Goal: Find specific page/section: Find specific page/section

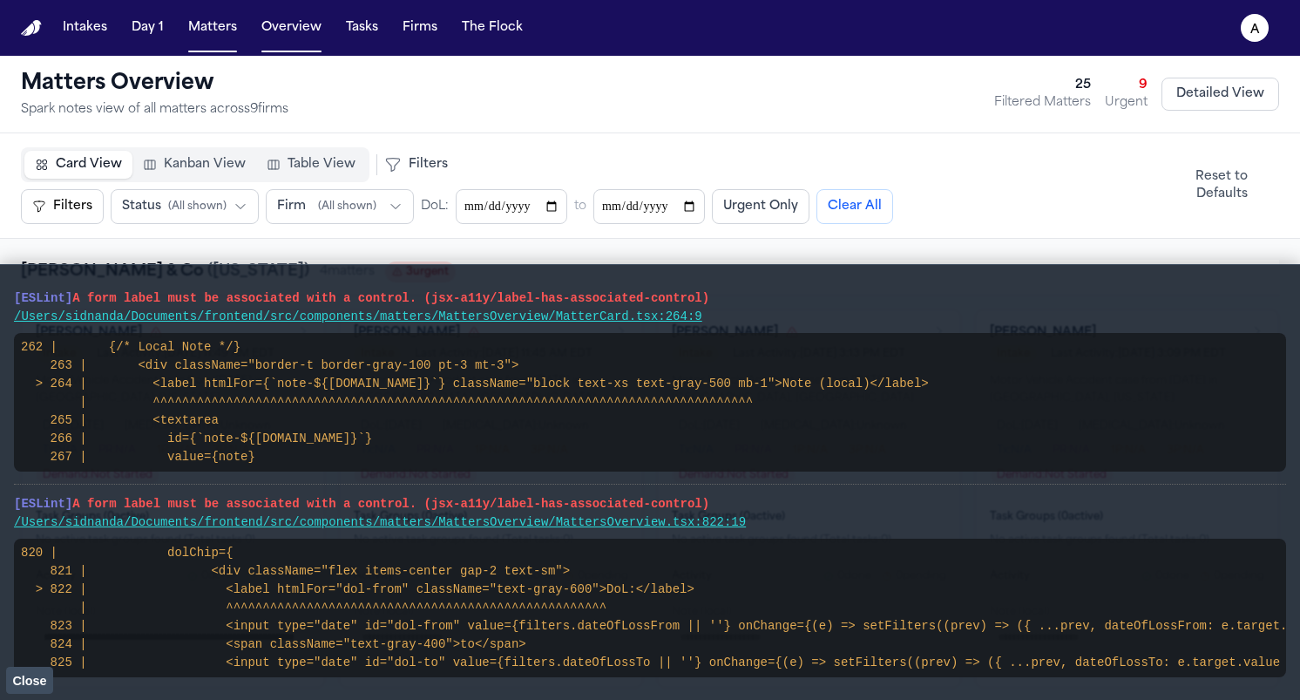
click at [963, 141] on div "Card View Kanban View Table View Filters Filters Urgent Only Filters Status ( A…" at bounding box center [650, 185] width 1300 height 105
click at [15, 679] on span "Close" at bounding box center [29, 681] width 34 height 14
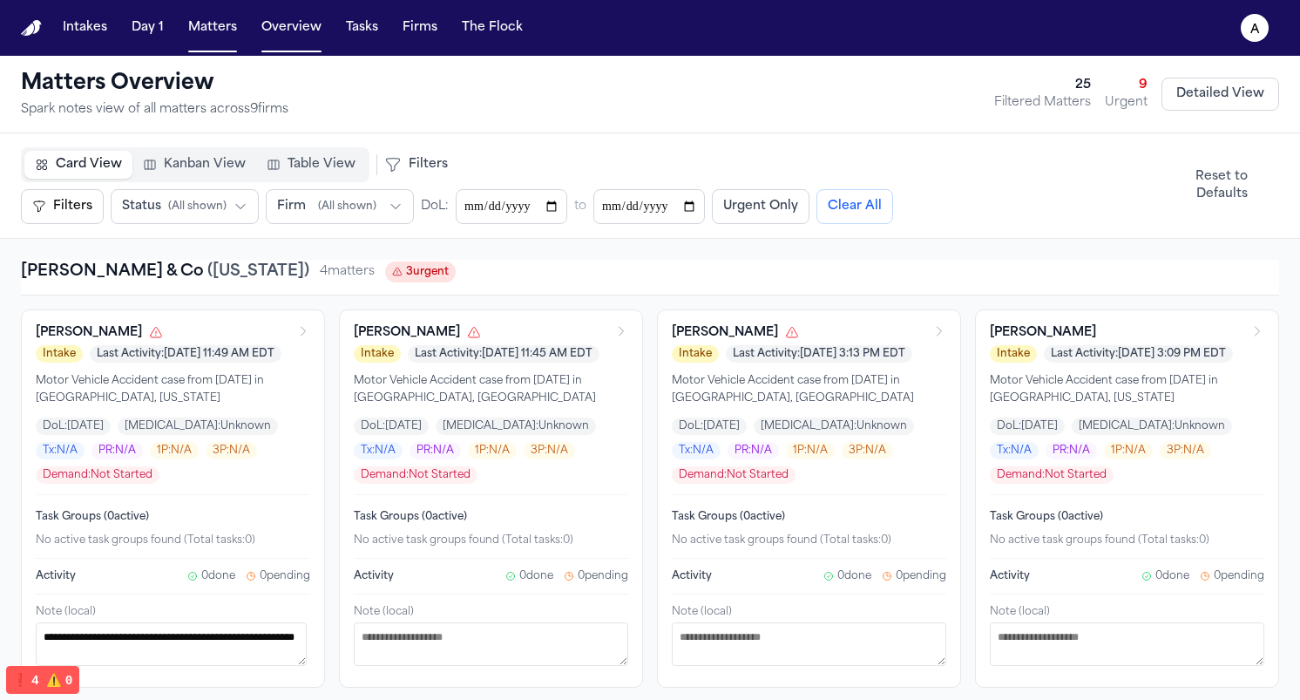
click at [361, 159] on div "Card View Kanban View Table View" at bounding box center [195, 164] width 349 height 35
click at [342, 170] on span "Table View" at bounding box center [322, 164] width 68 height 17
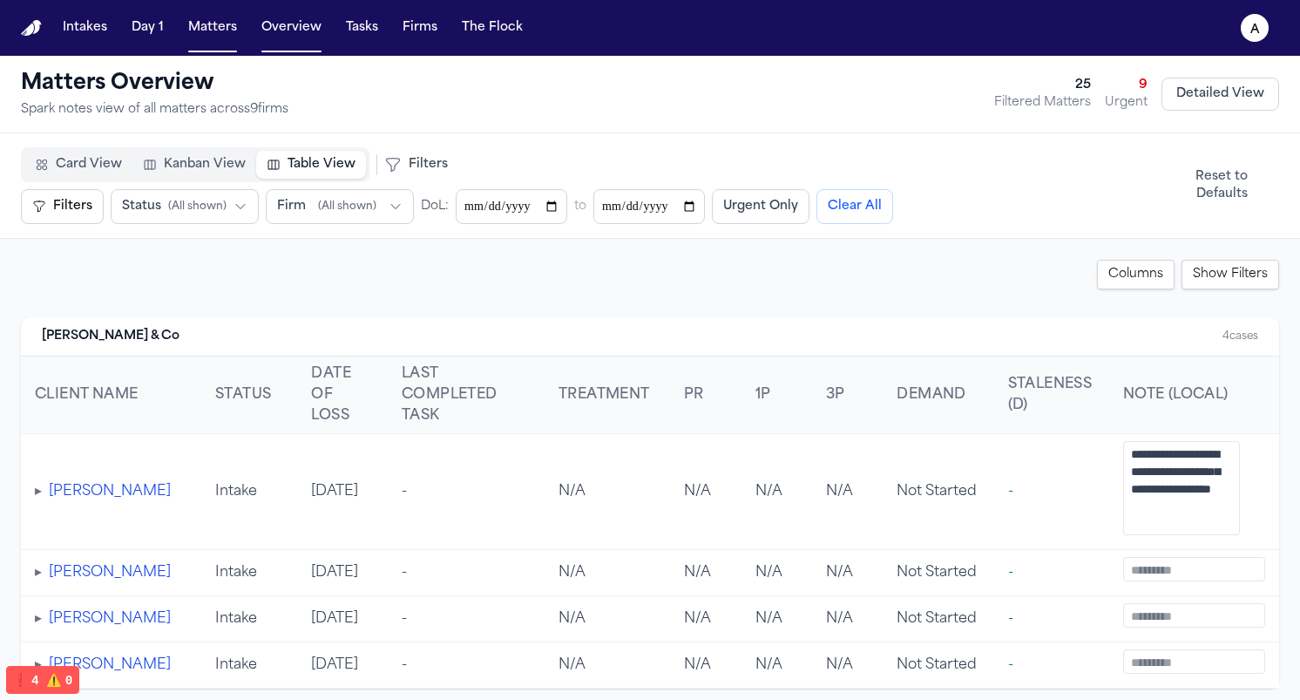
click at [72, 210] on button "Filters" at bounding box center [62, 206] width 83 height 35
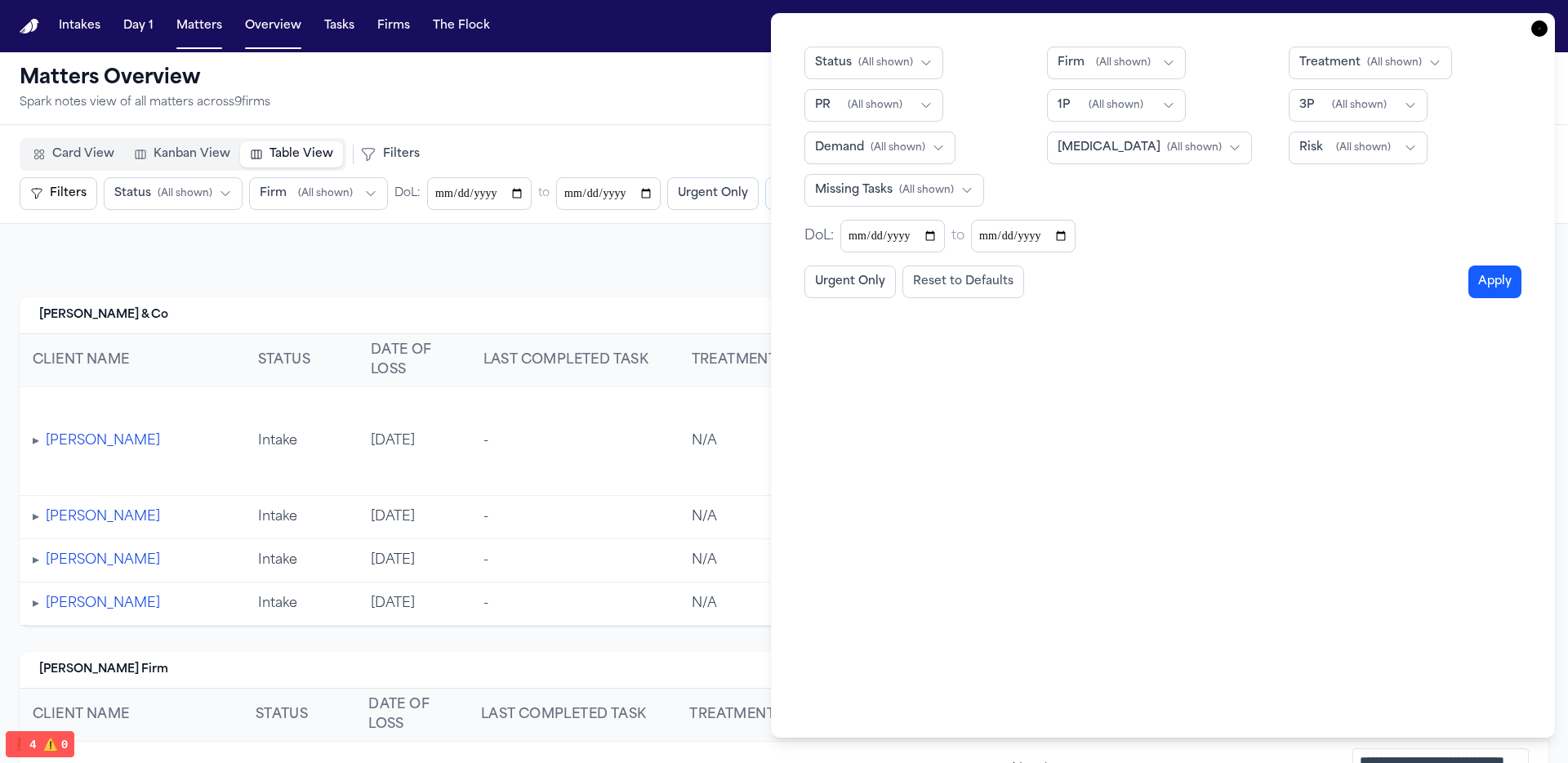
click at [917, 280] on button "Reset to Defaults" at bounding box center [963, 281] width 122 height 33
click at [834, 285] on button "Urgent Only" at bounding box center [850, 281] width 92 height 33
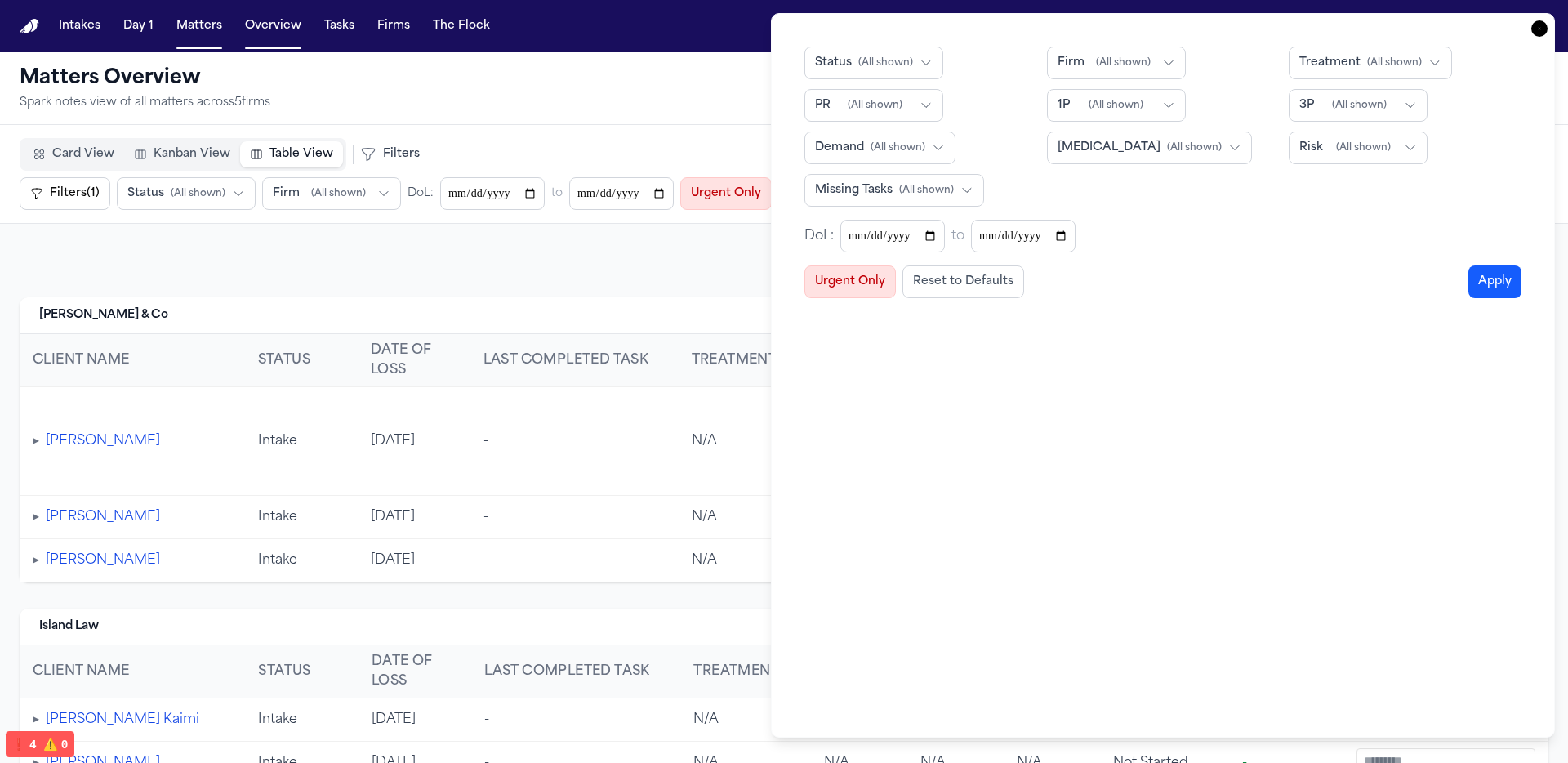
click at [874, 277] on button "Urgent Only" at bounding box center [850, 281] width 92 height 33
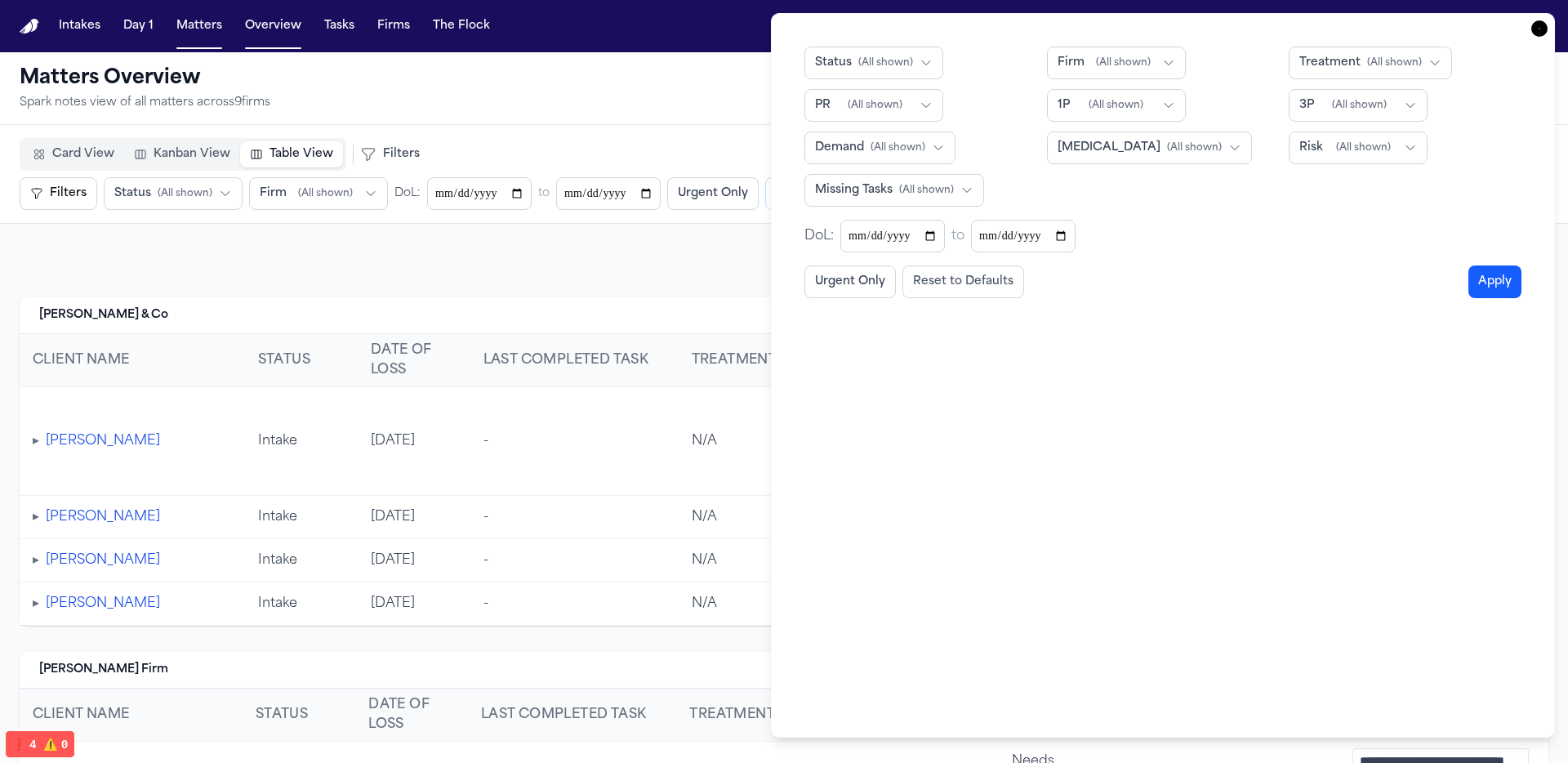
click at [1217, 32] on icon "button" at bounding box center [1539, 28] width 16 height 16
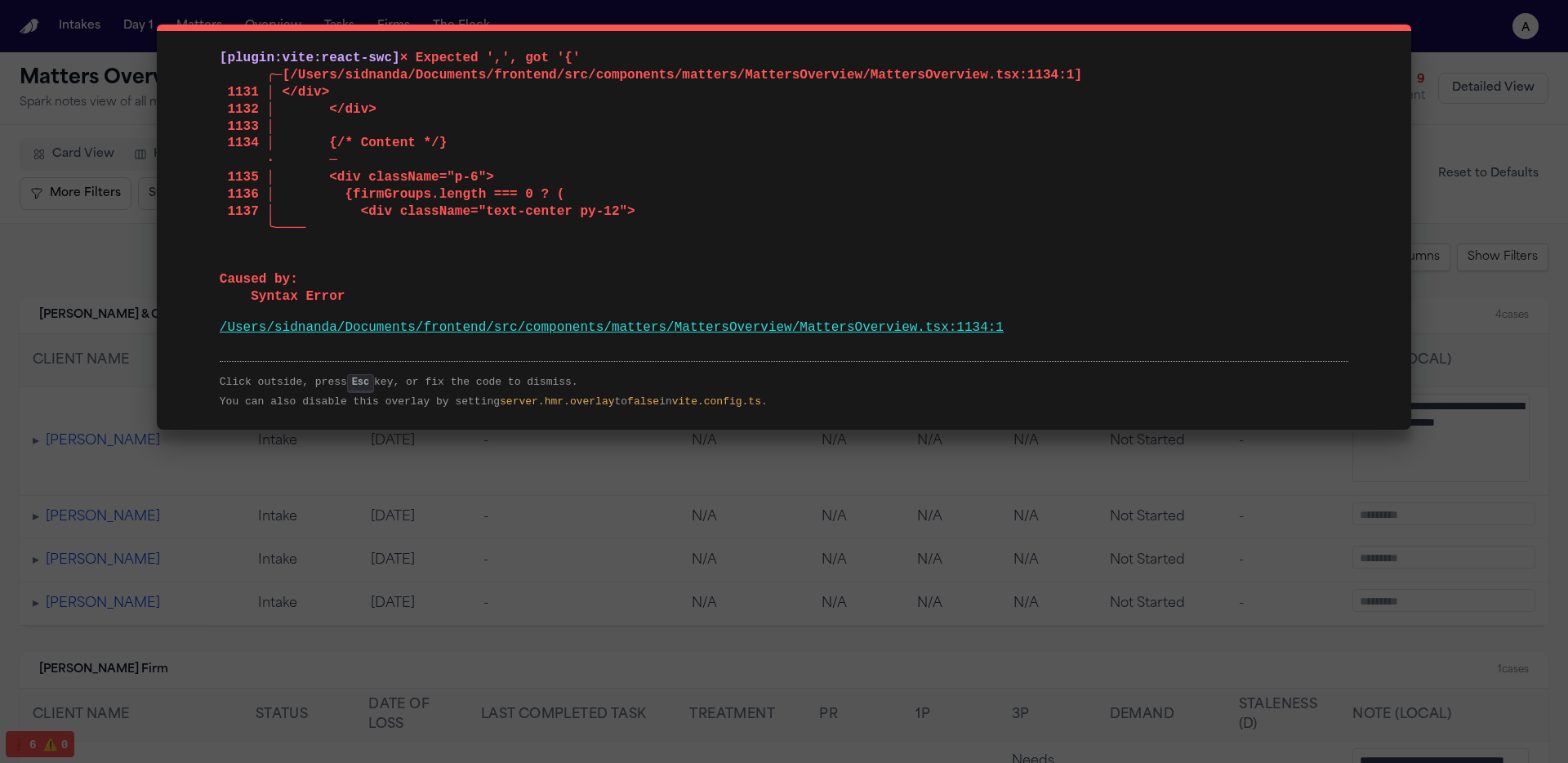
drag, startPoint x: 216, startPoint y: 57, endPoint x: 1122, endPoint y: 360, distance: 955.3
click at [1122, 360] on div "[plugin:vite:react-swc] × Expected ',', got '{' ╭─[/Users/sidnanda/Documents/fr…" at bounding box center [784, 227] width 1254 height 405
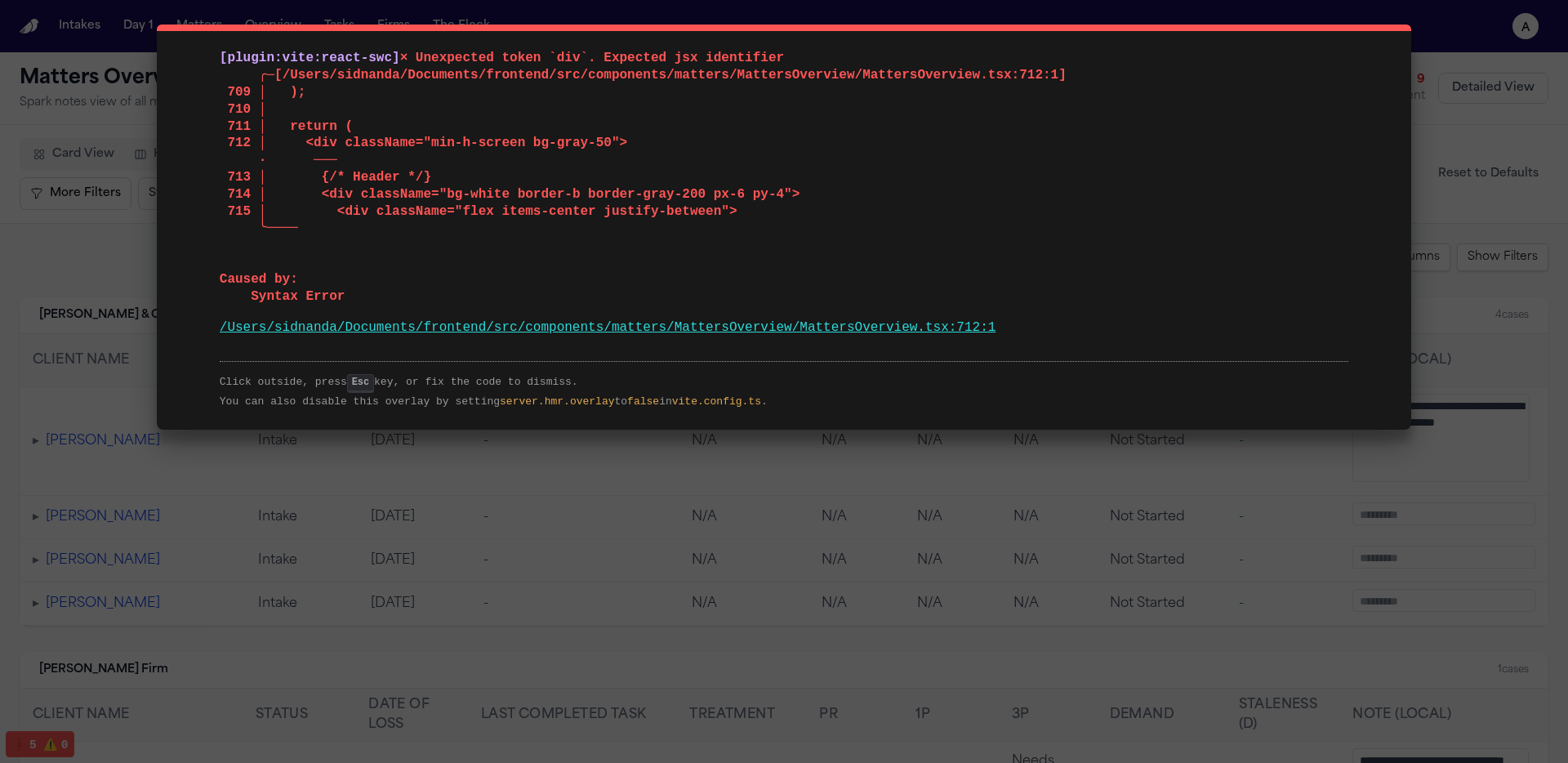
drag, startPoint x: 1070, startPoint y: 356, endPoint x: 127, endPoint y: 45, distance: 993.0
click at [127, 45] on div "[plugin:vite:react-swc] × Unexpected token `div`. Expected jsx identifier ╭─[/U…" at bounding box center [784, 382] width 1568 height 763
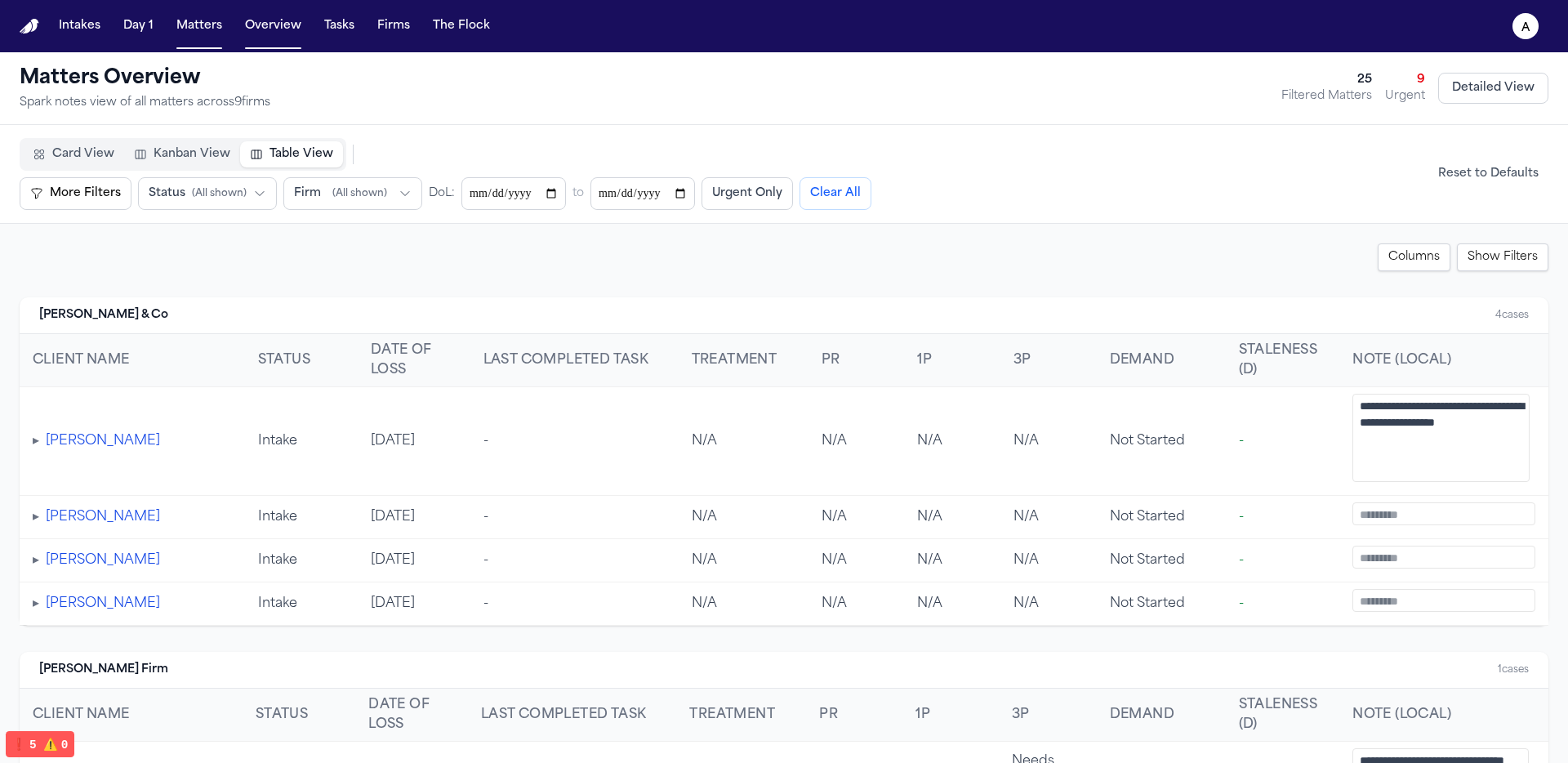
click at [78, 191] on button "More Filters" at bounding box center [75, 193] width 112 height 33
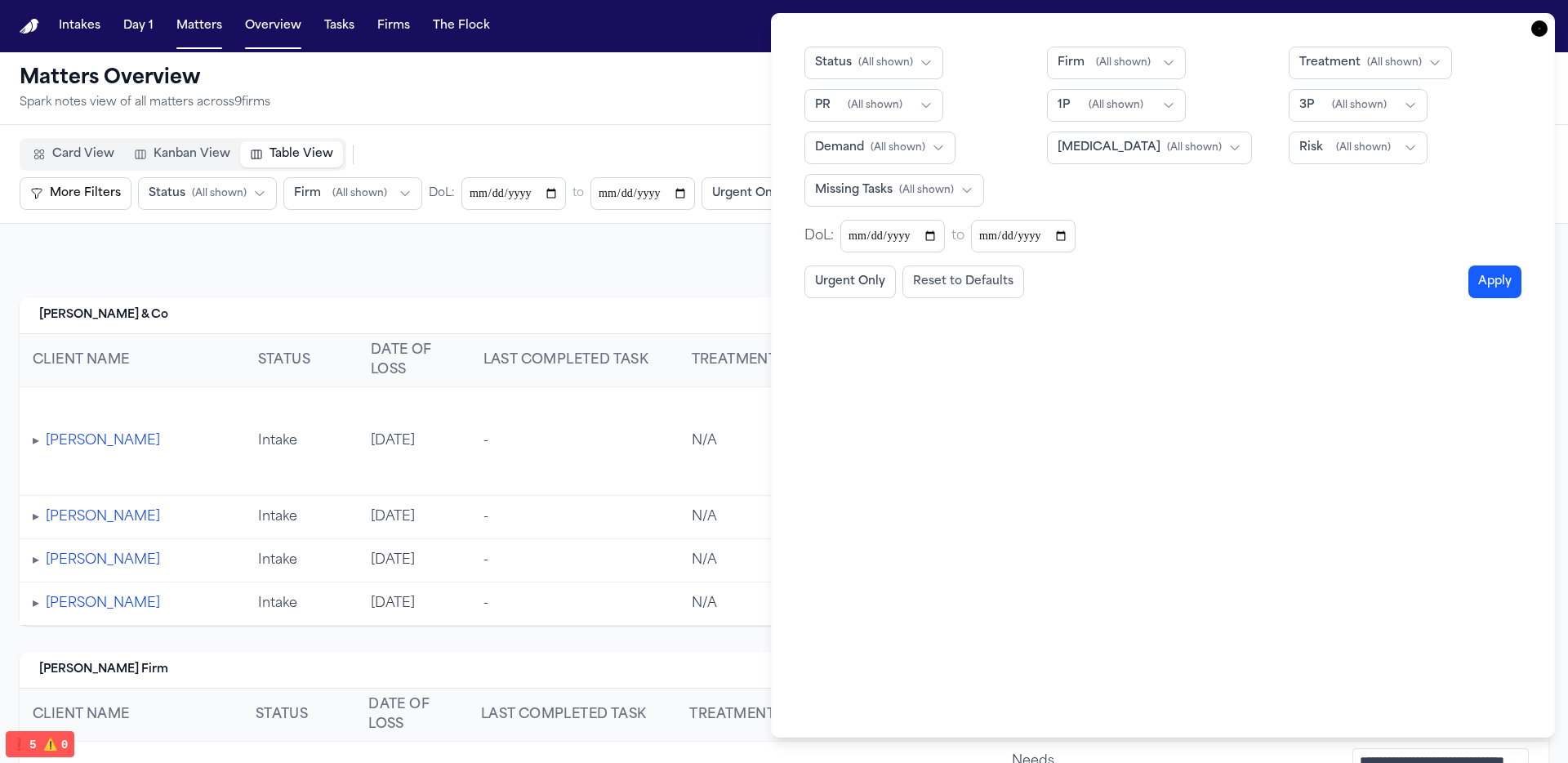
click at [890, 58] on span "( All shown )" at bounding box center [886, 63] width 54 height 13
click at [930, 131] on button "Intake" at bounding box center [908, 125] width 207 height 29
click at [1107, 66] on span "( All shown )" at bounding box center [1123, 63] width 54 height 13
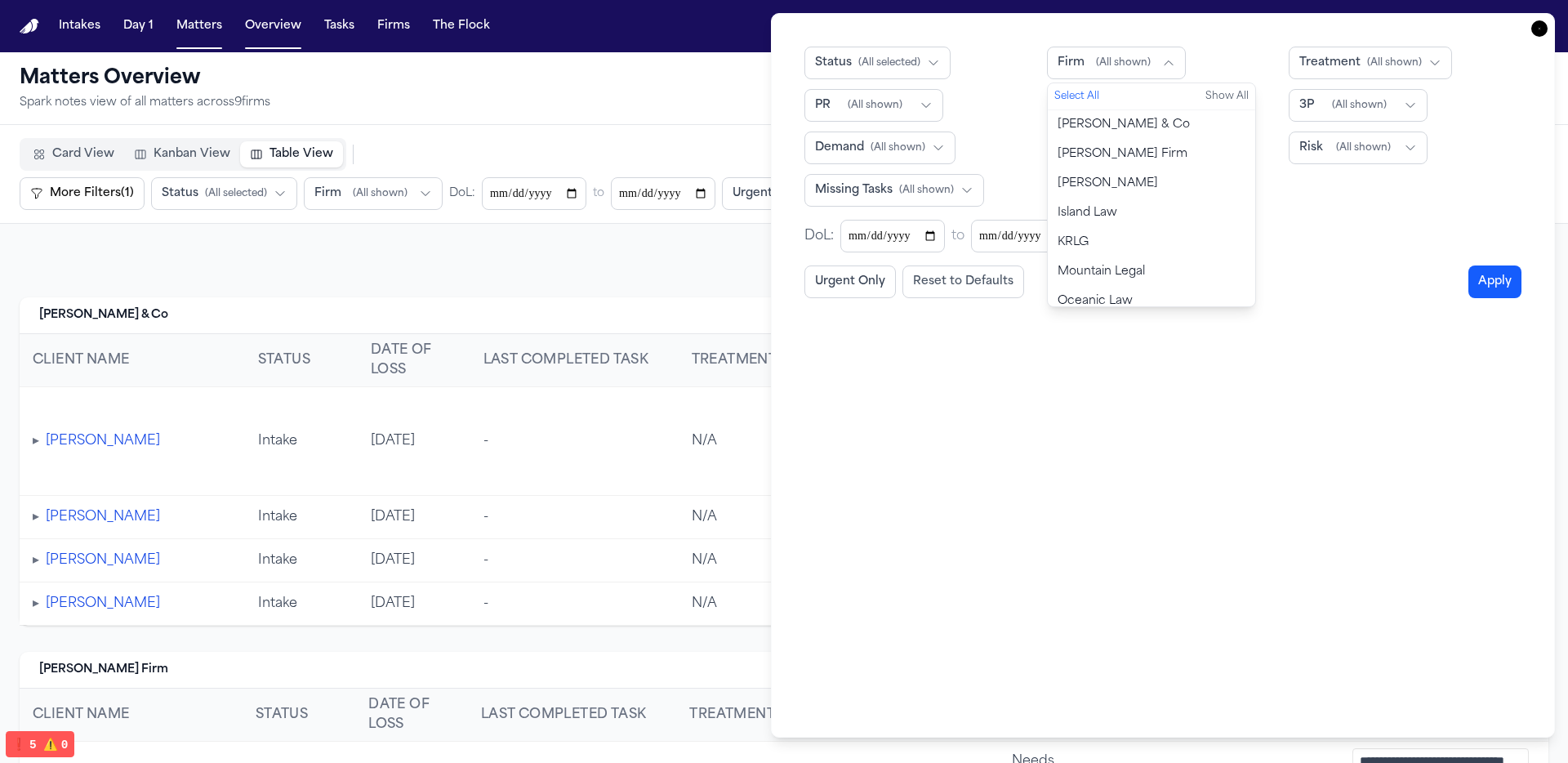
click at [1129, 143] on button "Finch Firm" at bounding box center [1151, 154] width 207 height 29
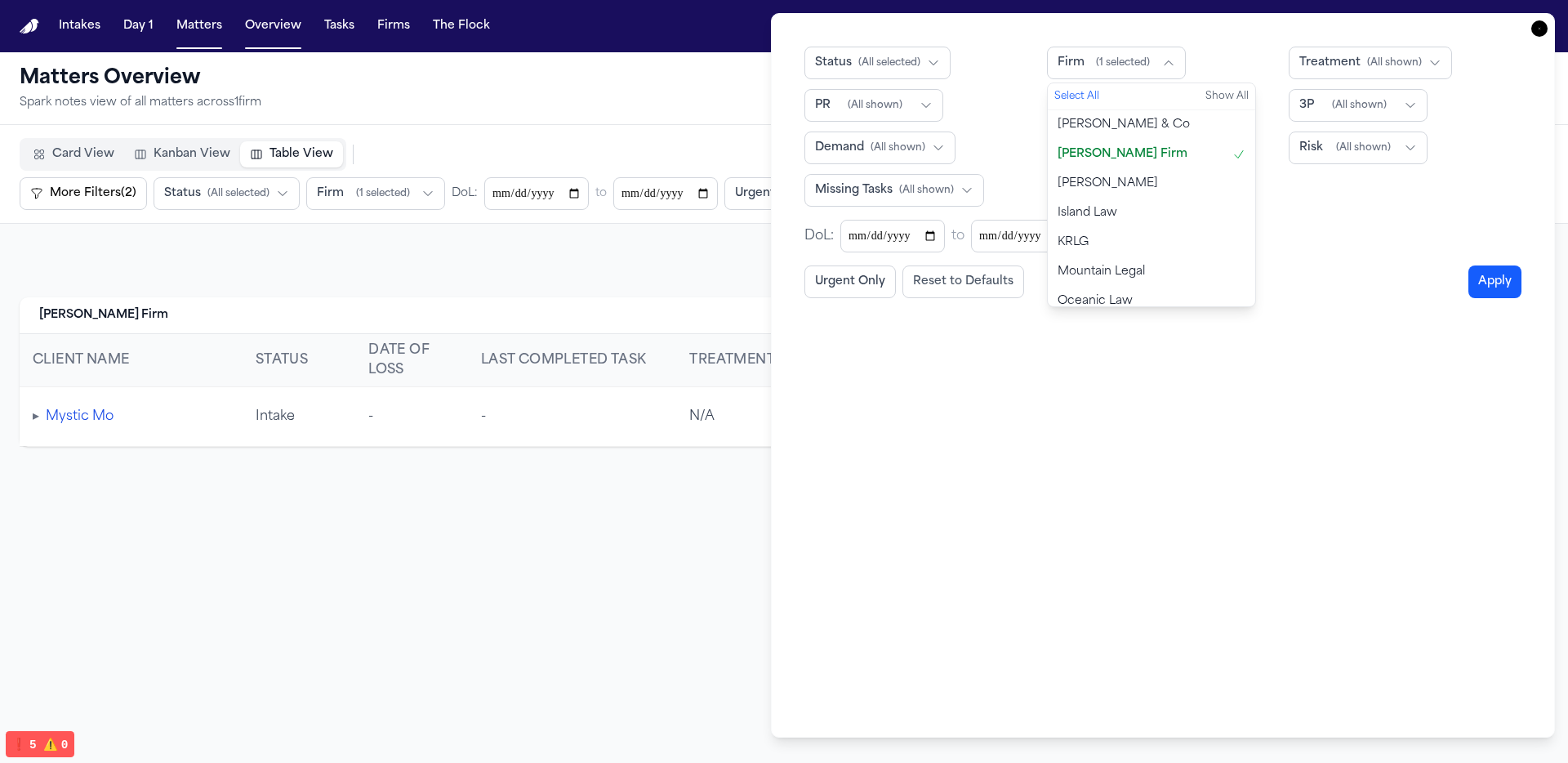
click at [1103, 202] on button "Island Law" at bounding box center [1151, 213] width 207 height 29
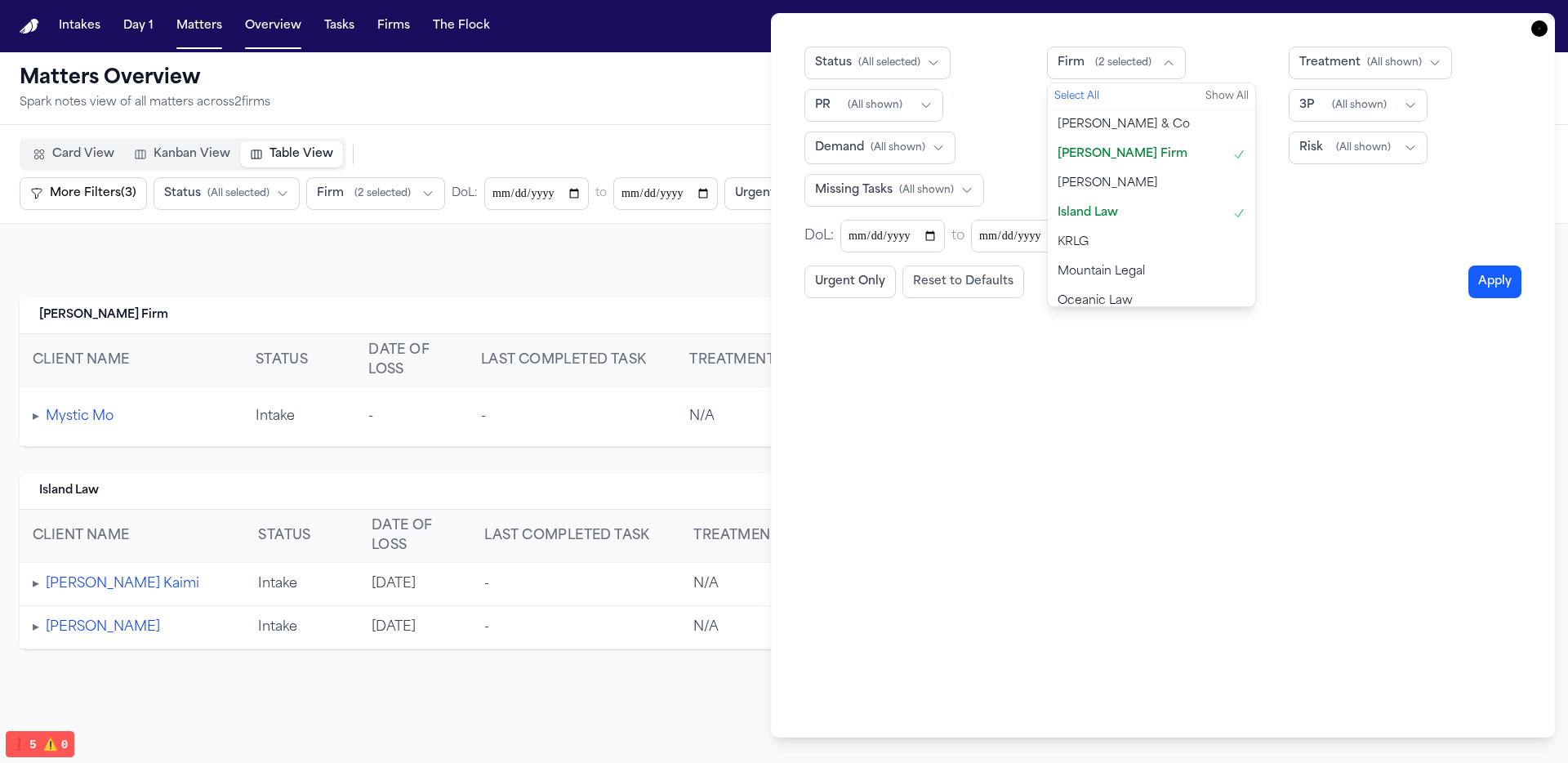
click at [1100, 245] on button "KRLG" at bounding box center [1151, 242] width 207 height 29
click at [1094, 293] on span "Oceanic Law" at bounding box center [1095, 301] width 75 height 16
drag, startPoint x: 1406, startPoint y: 60, endPoint x: 1412, endPoint y: 71, distance: 12.5
click at [1217, 60] on span "( All shown )" at bounding box center [1395, 63] width 54 height 13
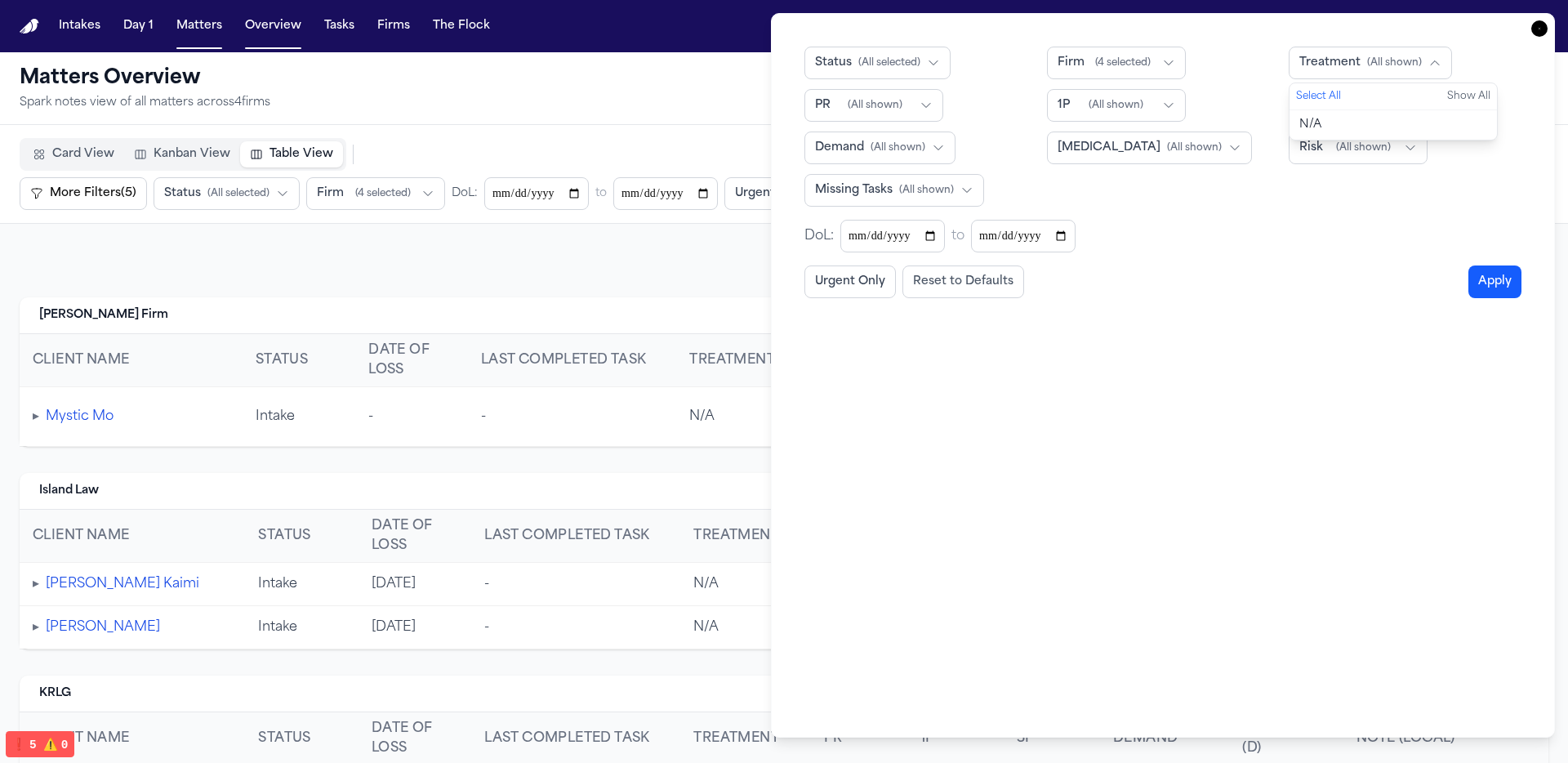
click at [1217, 177] on div "Status ( All selected ) Firm ( 4 selected ) Treatment ( All shown ) Select All …" at bounding box center [1162, 127] width 717 height 160
click at [1217, 107] on span "( All shown )" at bounding box center [1359, 105] width 54 height 13
click at [1135, 106] on span "( All shown )" at bounding box center [1115, 105] width 54 height 13
click at [851, 145] on span "Demand" at bounding box center [840, 147] width 49 height 16
click at [904, 209] on button "Not Started" at bounding box center [908, 209] width 207 height 29
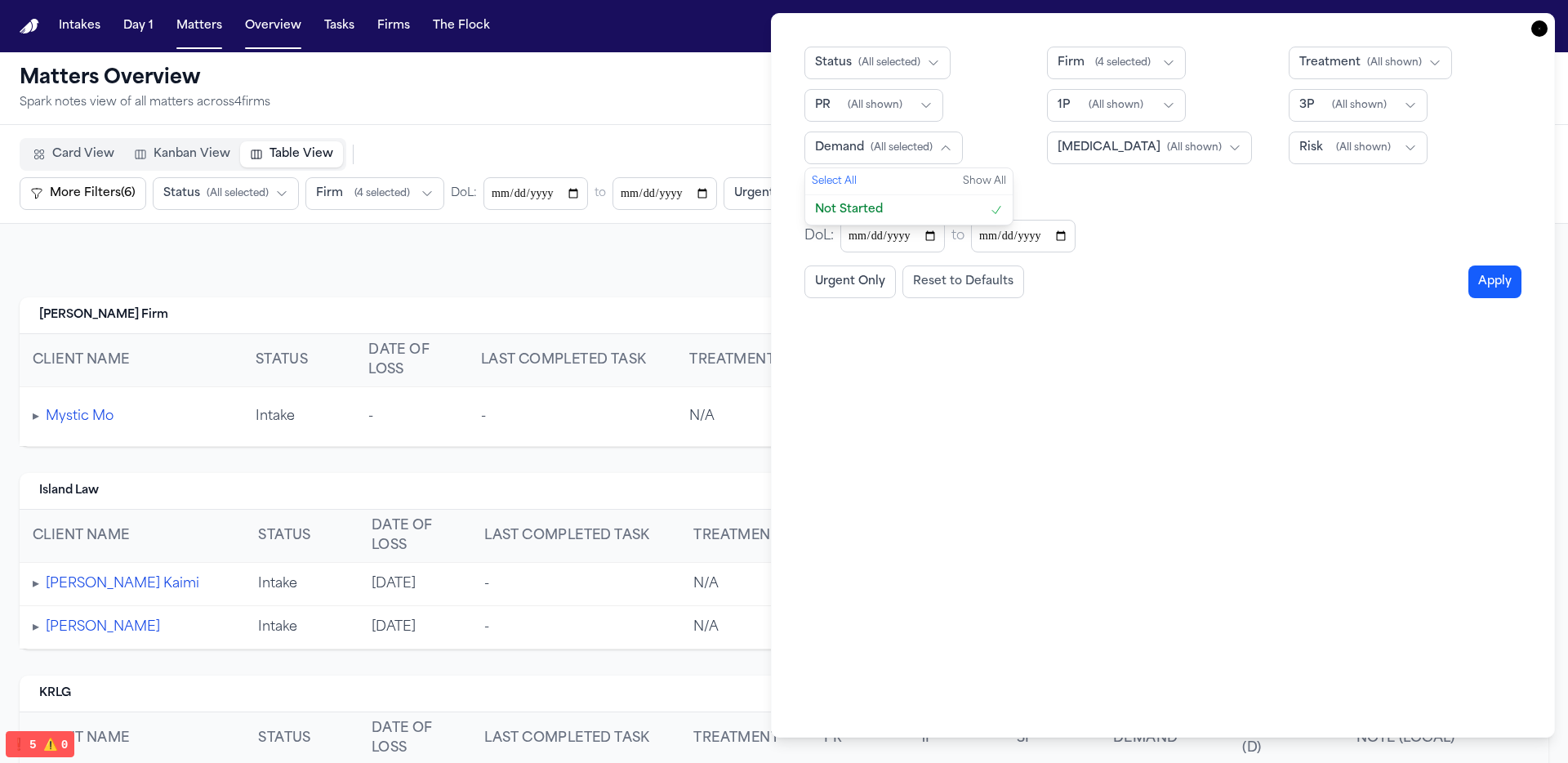
click at [1217, 200] on div "Status ( All selected ) Firm ( 4 selected ) Treatment ( All shown ) PR ( All sh…" at bounding box center [1162, 127] width 717 height 160
click at [1217, 29] on icon "button" at bounding box center [1539, 28] width 16 height 16
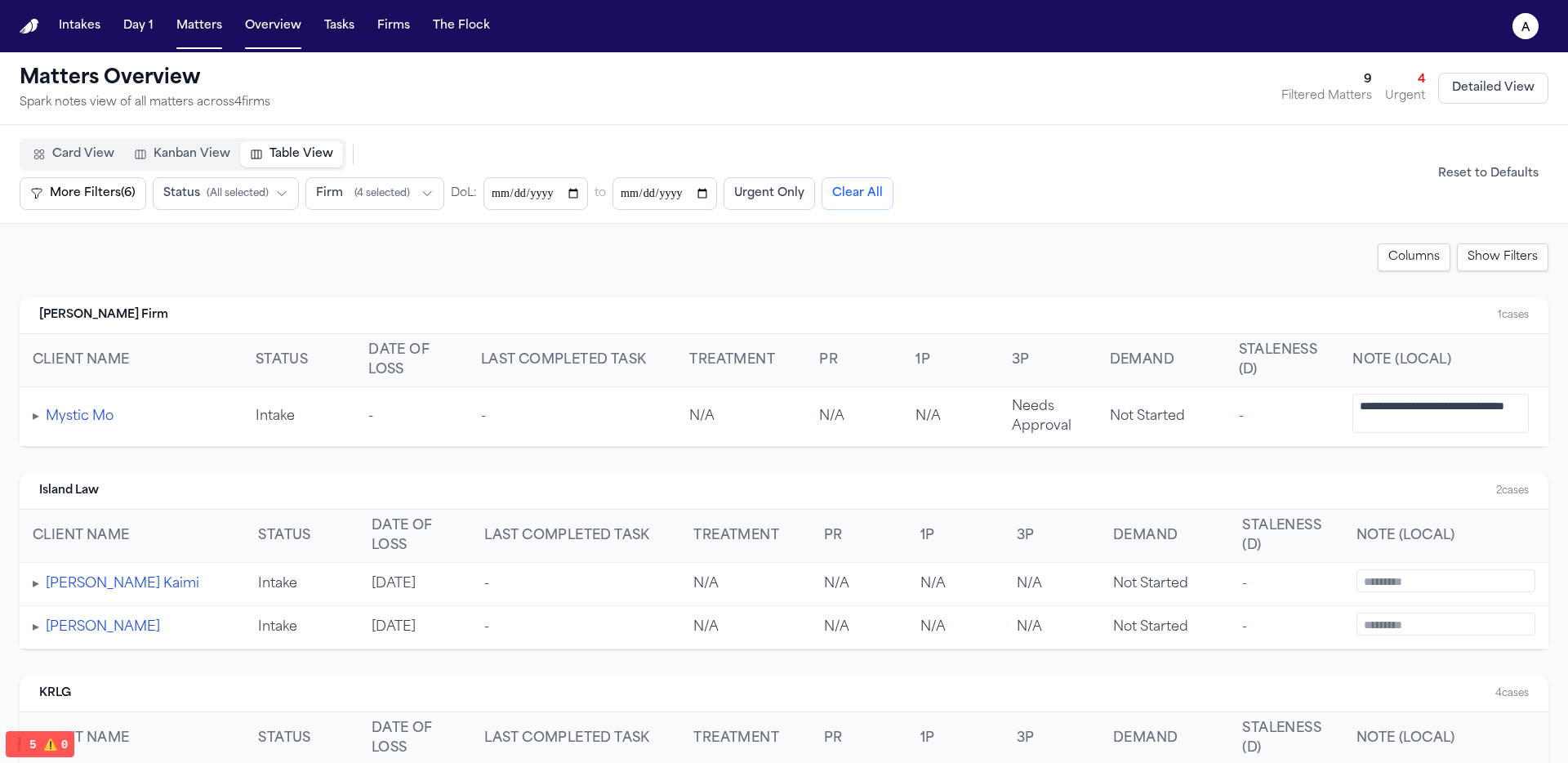
drag, startPoint x: 898, startPoint y: 187, endPoint x: 909, endPoint y: 193, distance: 12.5
click at [893, 187] on button "Clear All" at bounding box center [858, 193] width 72 height 33
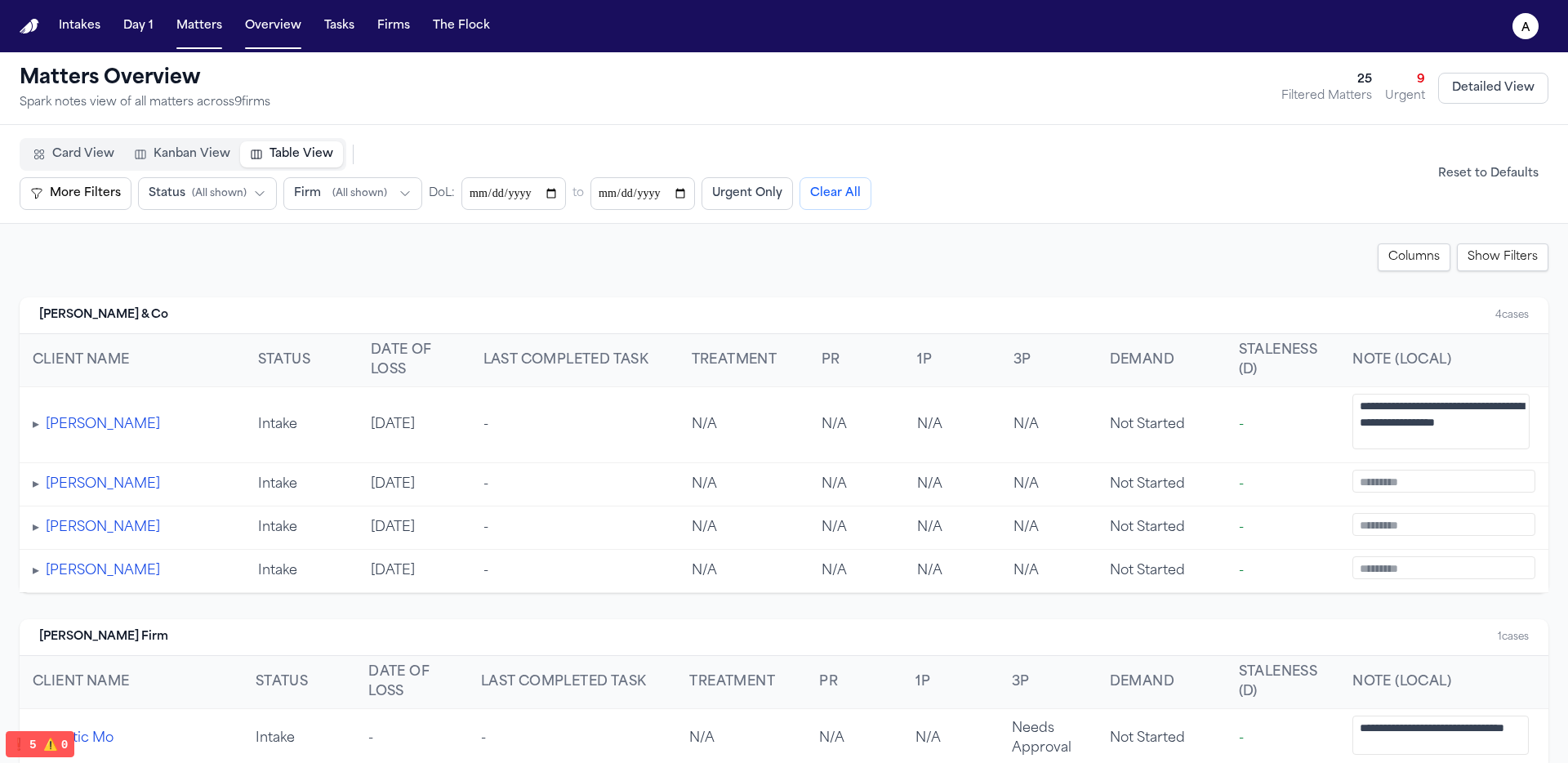
click at [561, 367] on th "Last Completed Task" at bounding box center [575, 360] width 208 height 53
click at [182, 162] on span "Kanban View" at bounding box center [192, 154] width 77 height 16
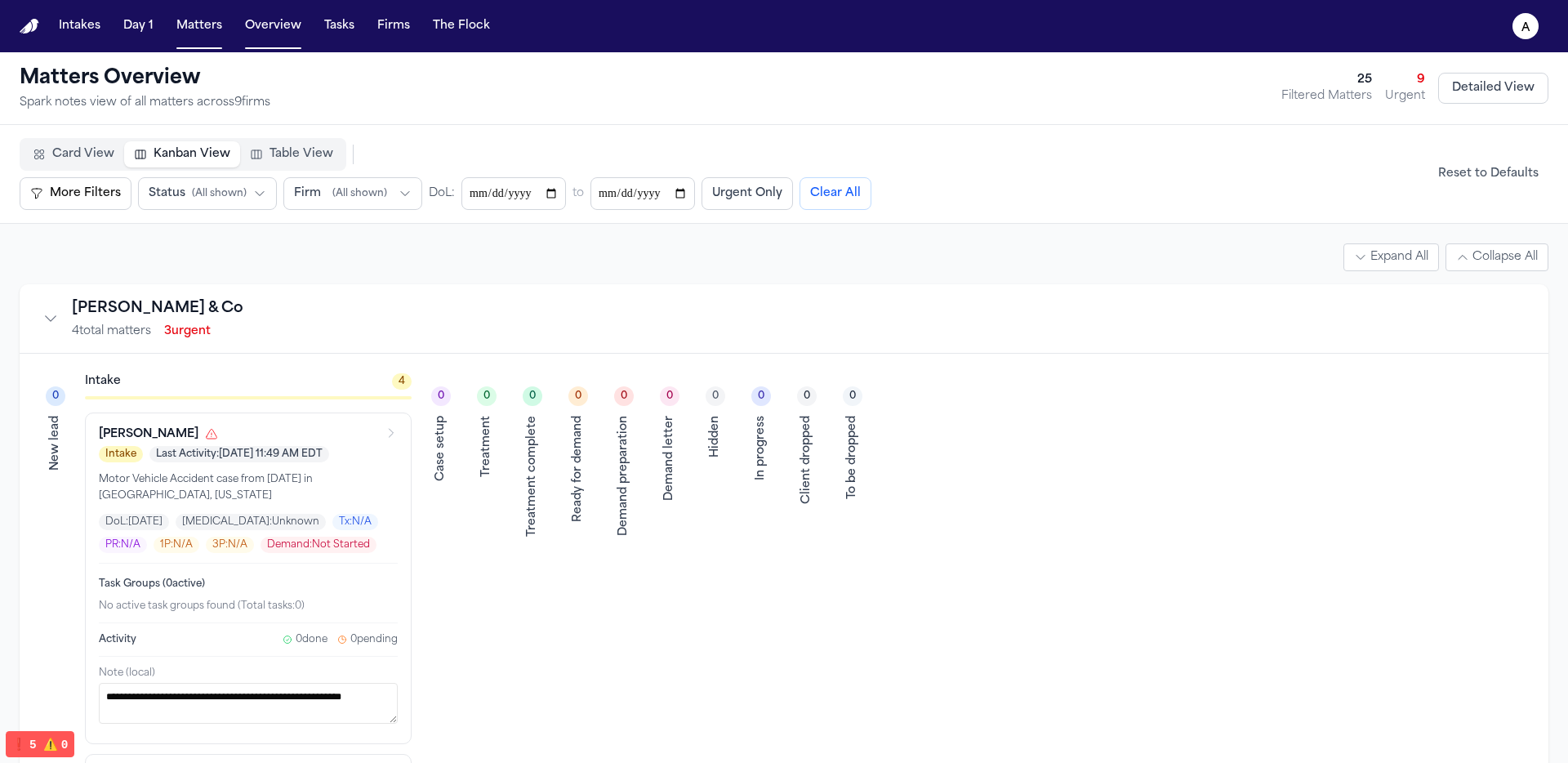
click at [84, 149] on span "Card View" at bounding box center [83, 154] width 62 height 16
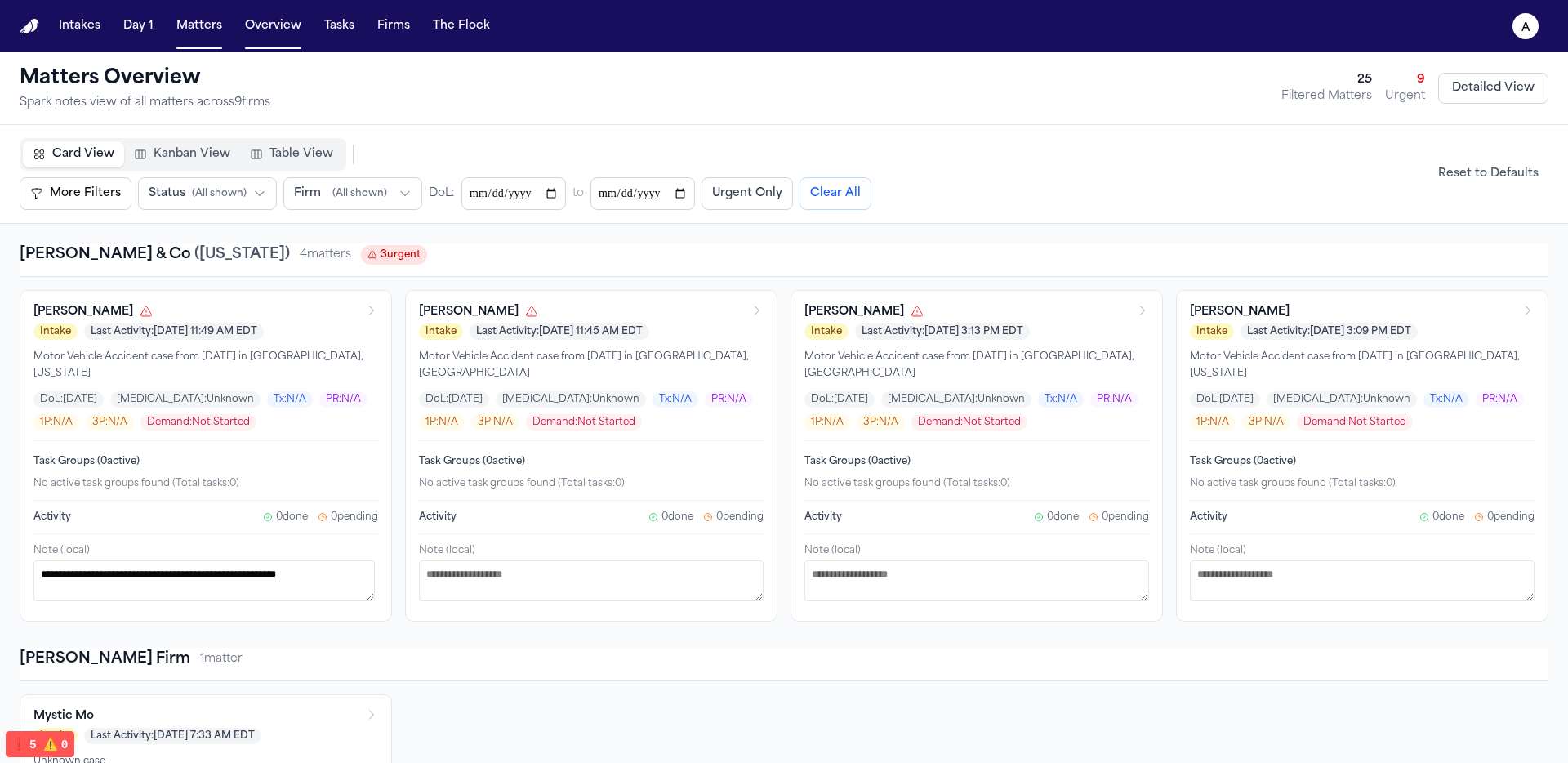
click at [288, 151] on span "Table View" at bounding box center [302, 154] width 64 height 16
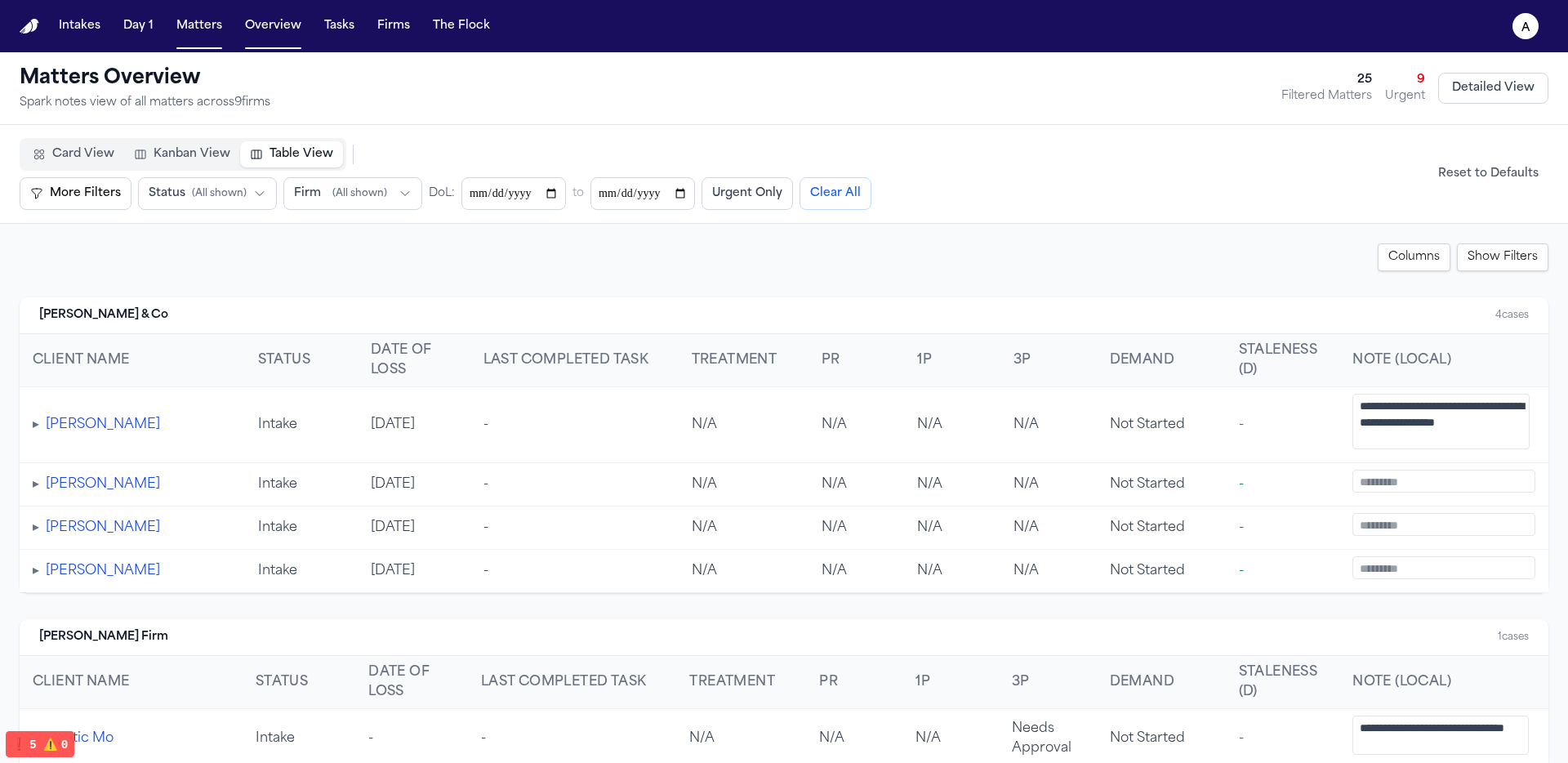
click at [1217, 442] on textarea "**********" at bounding box center [1441, 421] width 177 height 55
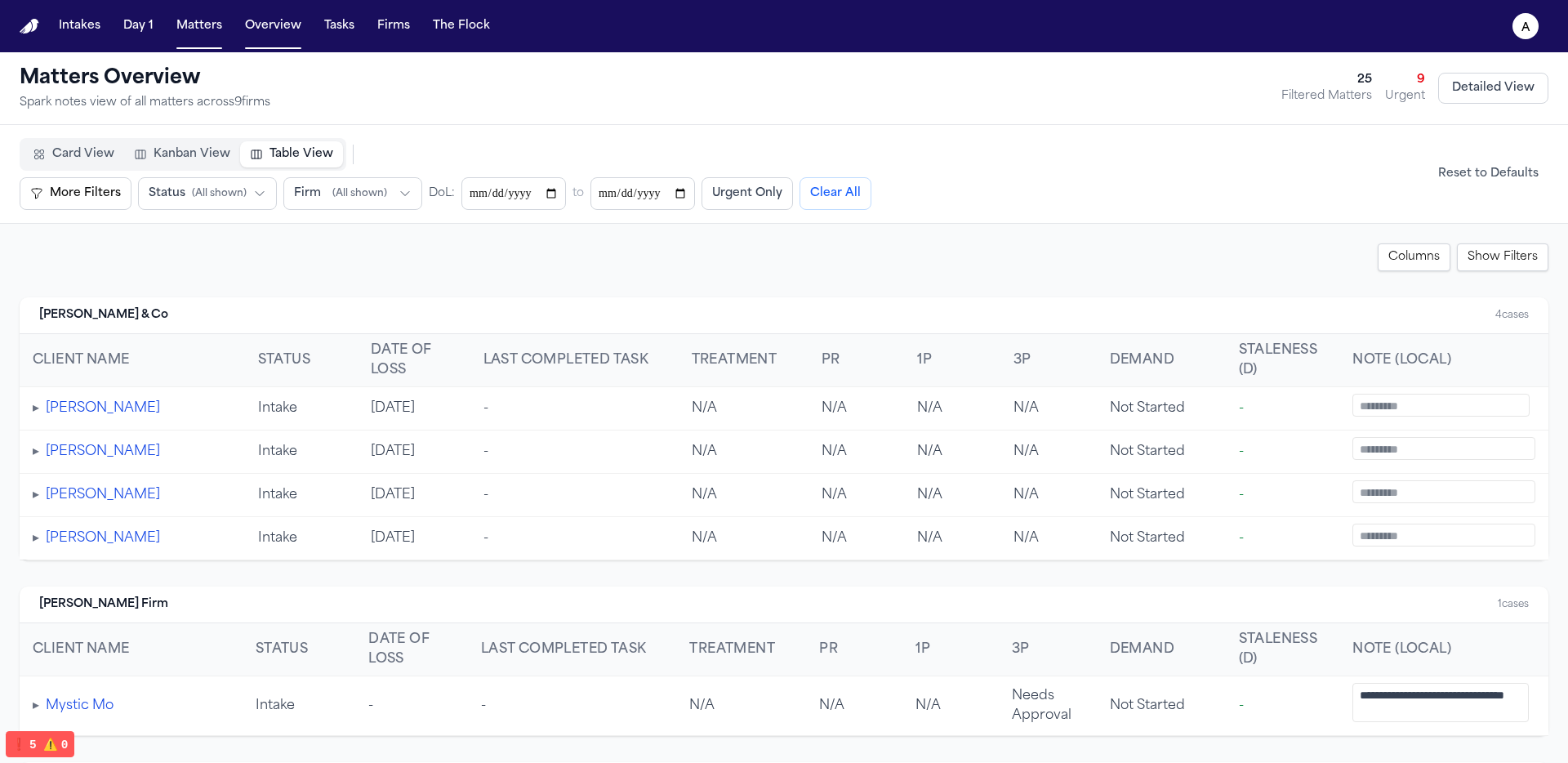
click at [1217, 506] on td at bounding box center [1443, 495] width 209 height 43
click at [1217, 531] on textarea at bounding box center [1443, 535] width 183 height 22
paste textarea "**********"
type textarea "**********"
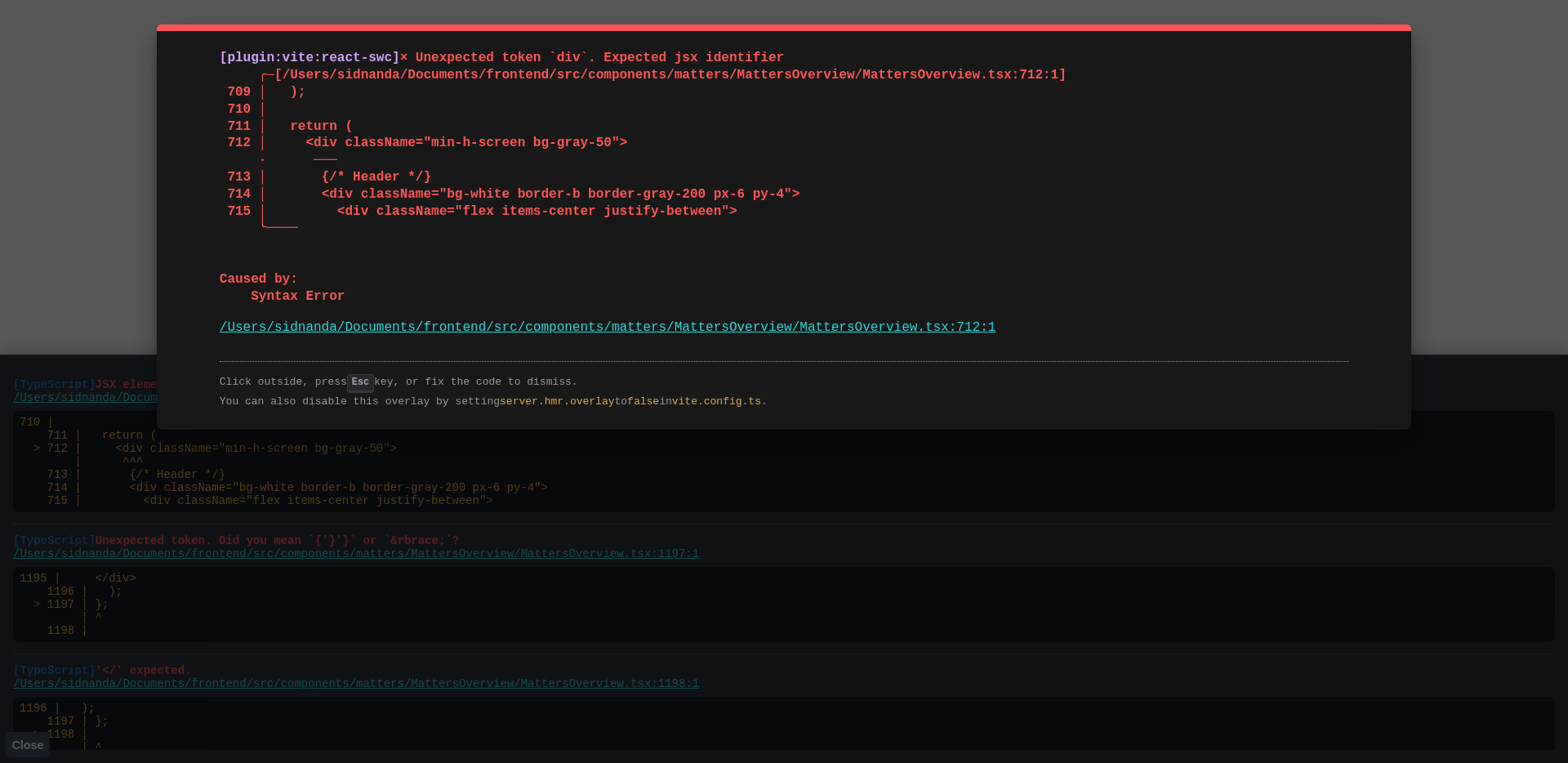
drag, startPoint x: 213, startPoint y: 56, endPoint x: 1041, endPoint y: 339, distance: 875.0
click at [1041, 339] on div "[plugin:vite:react-swc] × Unexpected token `div`. Expected jsx identifier ╭─[/U…" at bounding box center [784, 227] width 1254 height 405
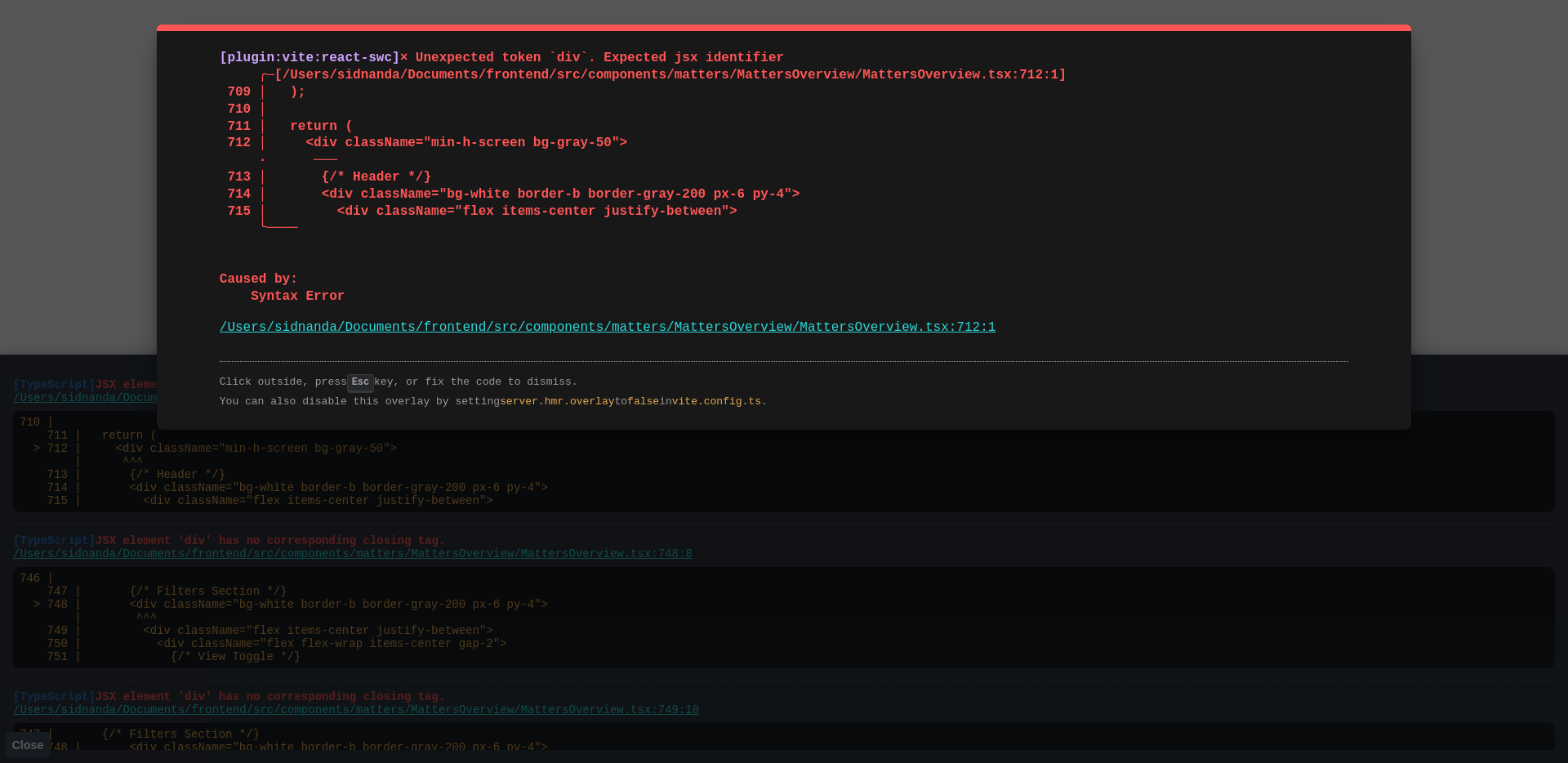
drag, startPoint x: 213, startPoint y: 55, endPoint x: 1120, endPoint y: 327, distance: 946.9
click at [1120, 327] on div "[plugin:vite:react-swc] × Unexpected token `div`. Expected jsx identifier ╭─[/U…" at bounding box center [784, 227] width 1254 height 405
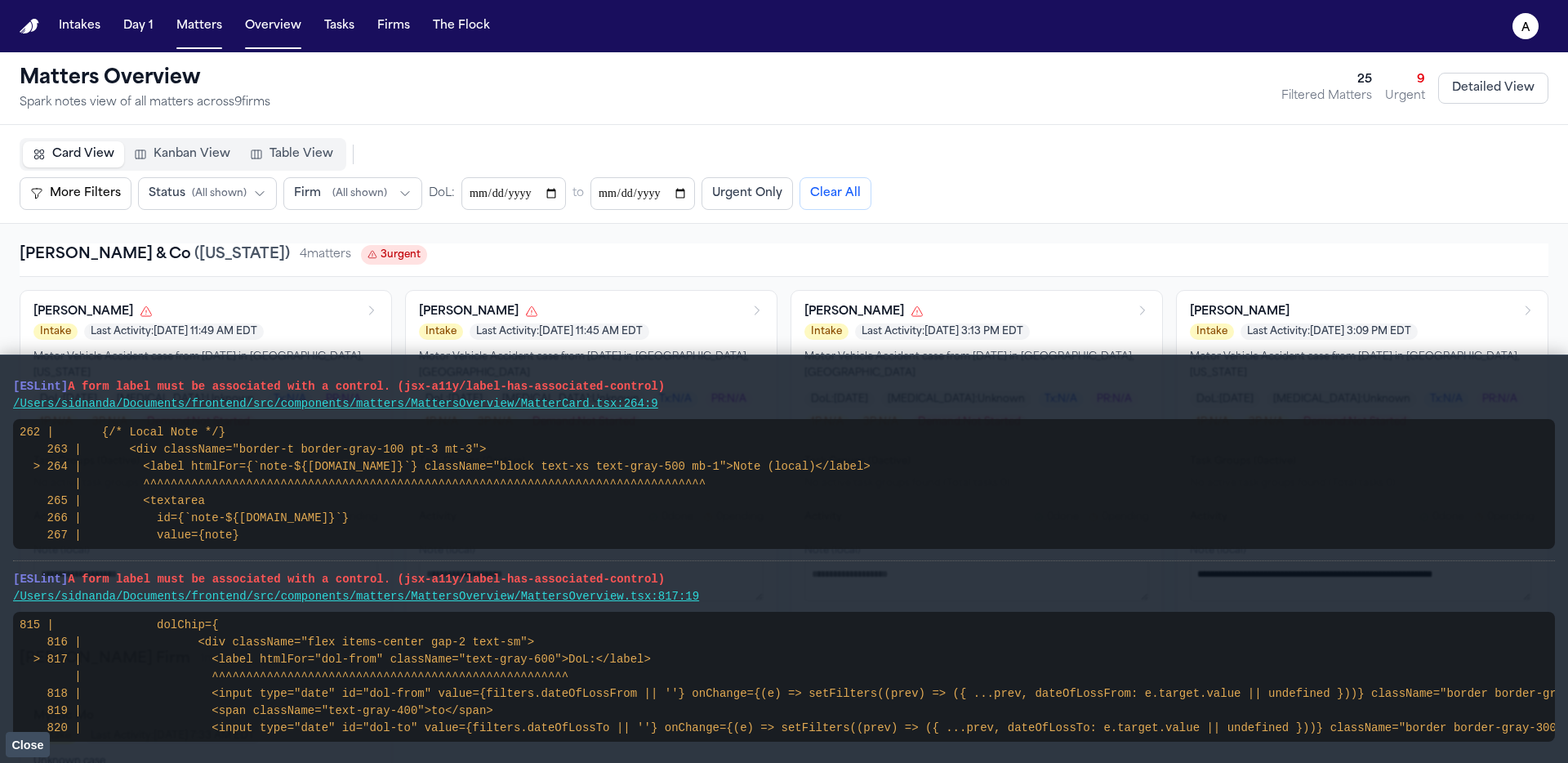
drag, startPoint x: 5, startPoint y: 380, endPoint x: 814, endPoint y: 603, distance: 839.2
click at [814, 603] on main "[ESLint] A form label must be associated with a control. (jsx-a11y/label-has-as…" at bounding box center [784, 559] width 1568 height 409
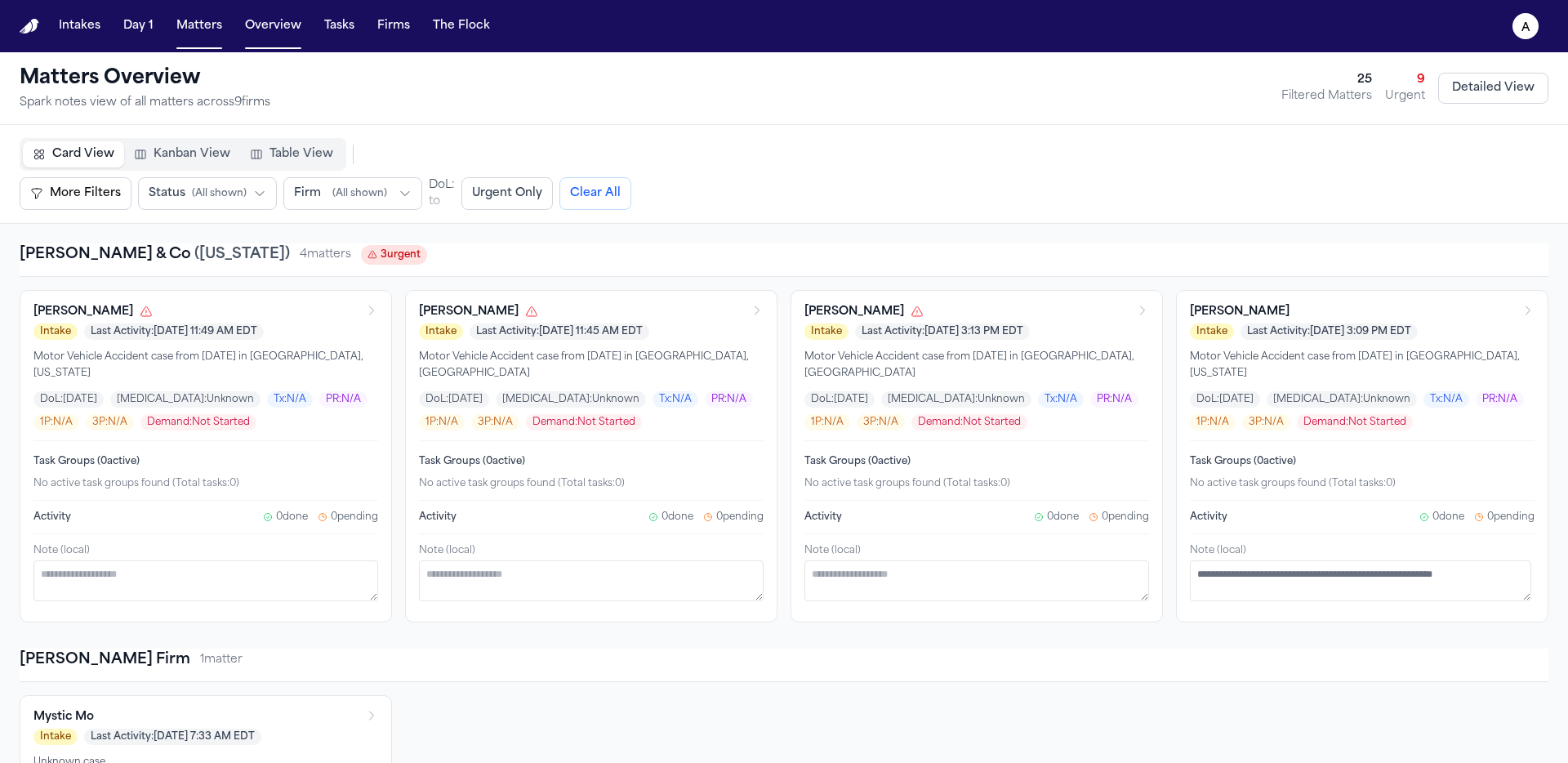
click at [271, 159] on span "Table View" at bounding box center [302, 154] width 64 height 16
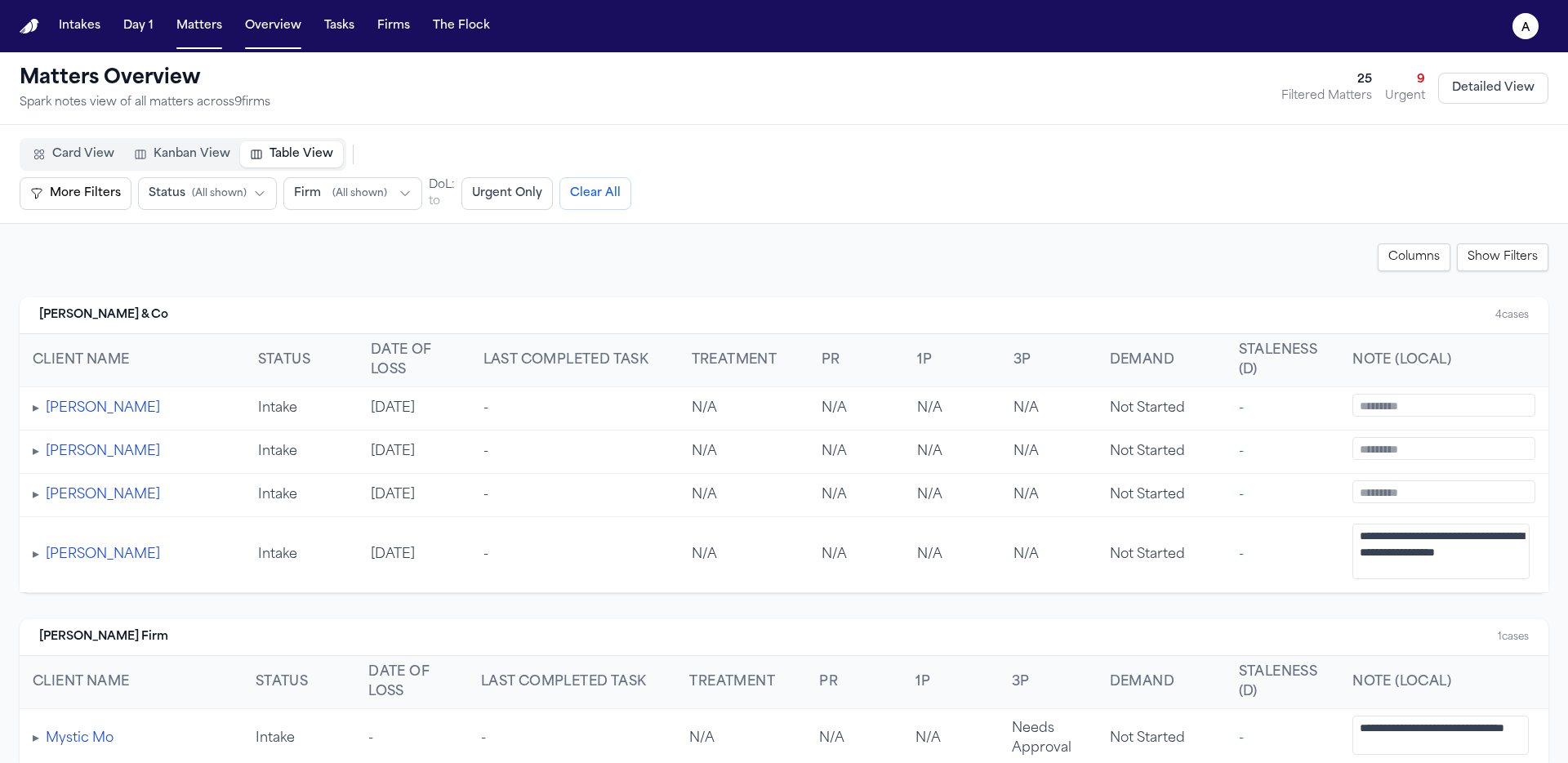
click at [174, 155] on span "Kanban View" at bounding box center [192, 154] width 77 height 16
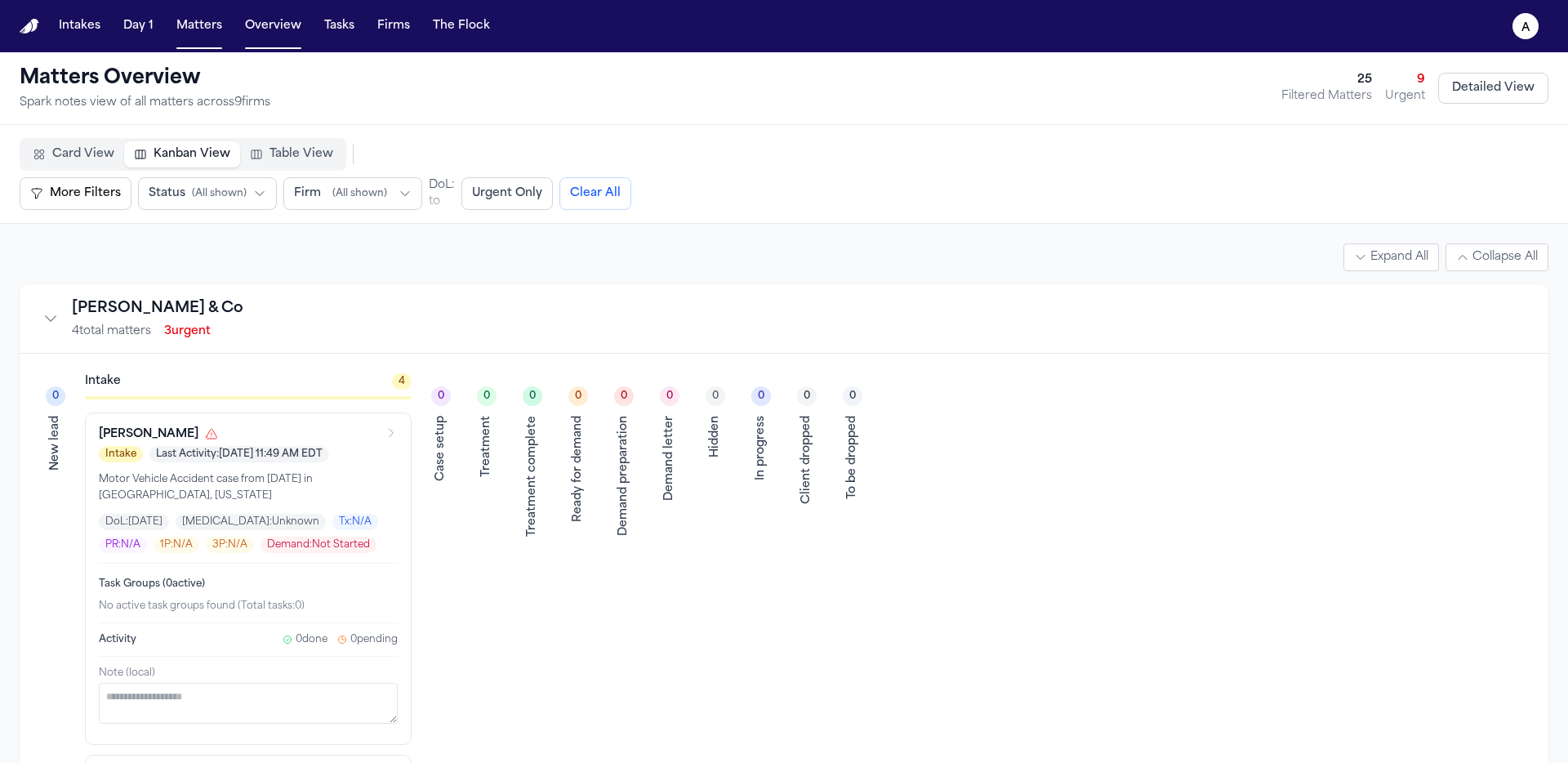
click at [79, 139] on div "Card View Kanban View Table View" at bounding box center [183, 154] width 327 height 33
click at [67, 157] on span "Card View" at bounding box center [83, 154] width 62 height 16
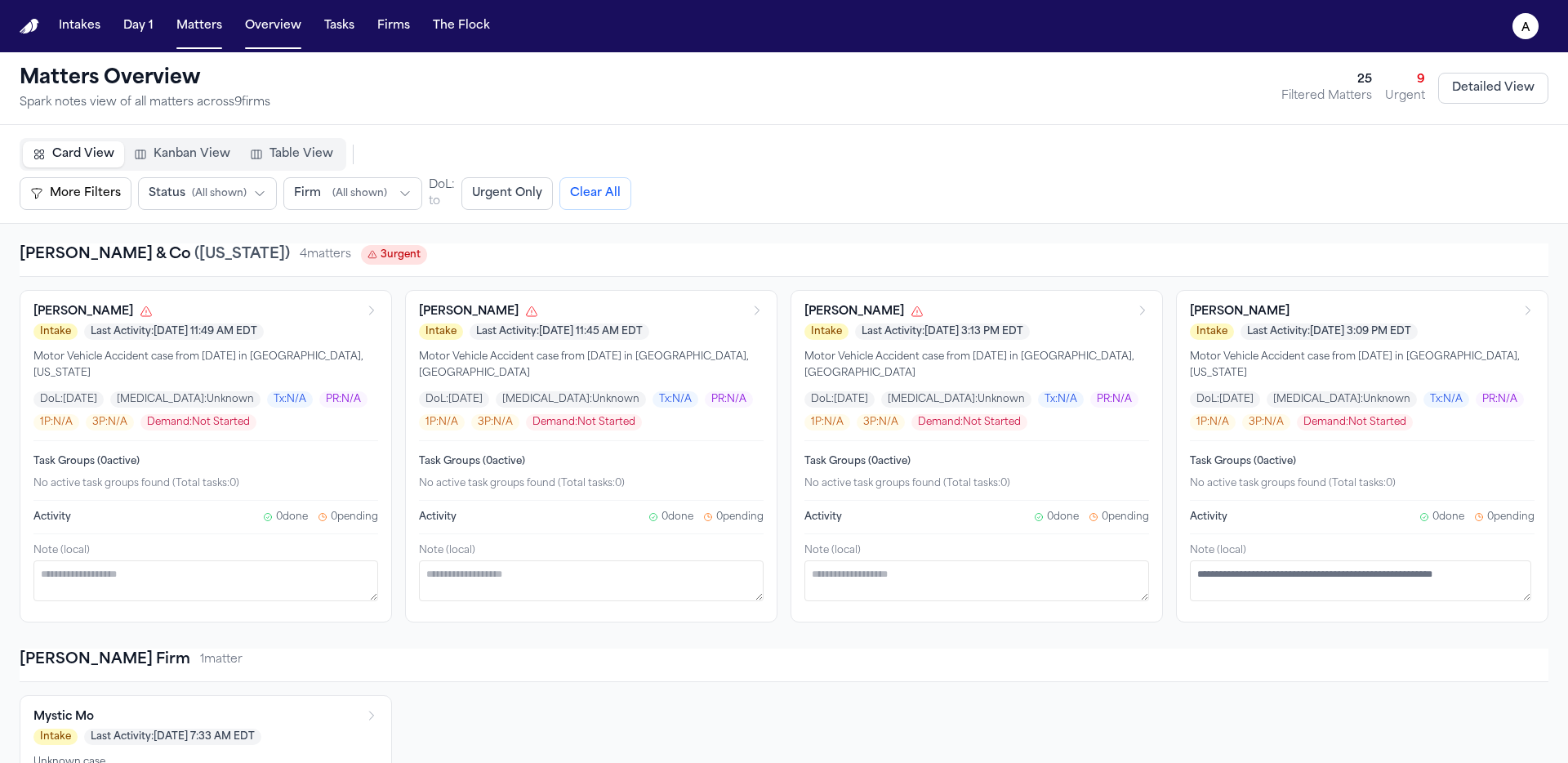
click at [333, 154] on button "Table View" at bounding box center [291, 155] width 103 height 26
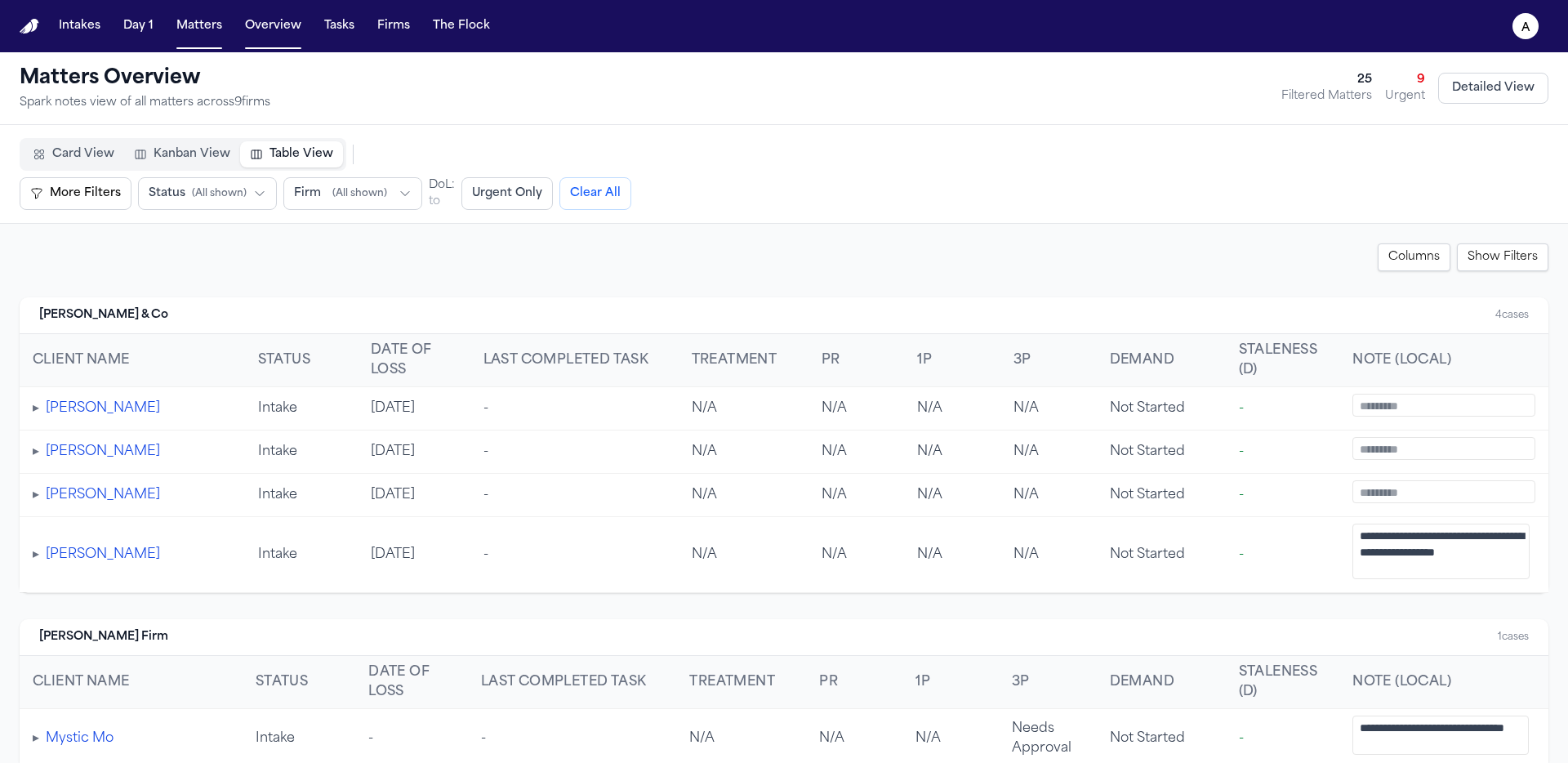
click at [166, 407] on td "▸ Alondra Esteban" at bounding box center [132, 409] width 225 height 43
click at [31, 408] on td "▸ Alondra Esteban" at bounding box center [132, 409] width 225 height 43
click at [49, 149] on button "Card View" at bounding box center [73, 155] width 101 height 26
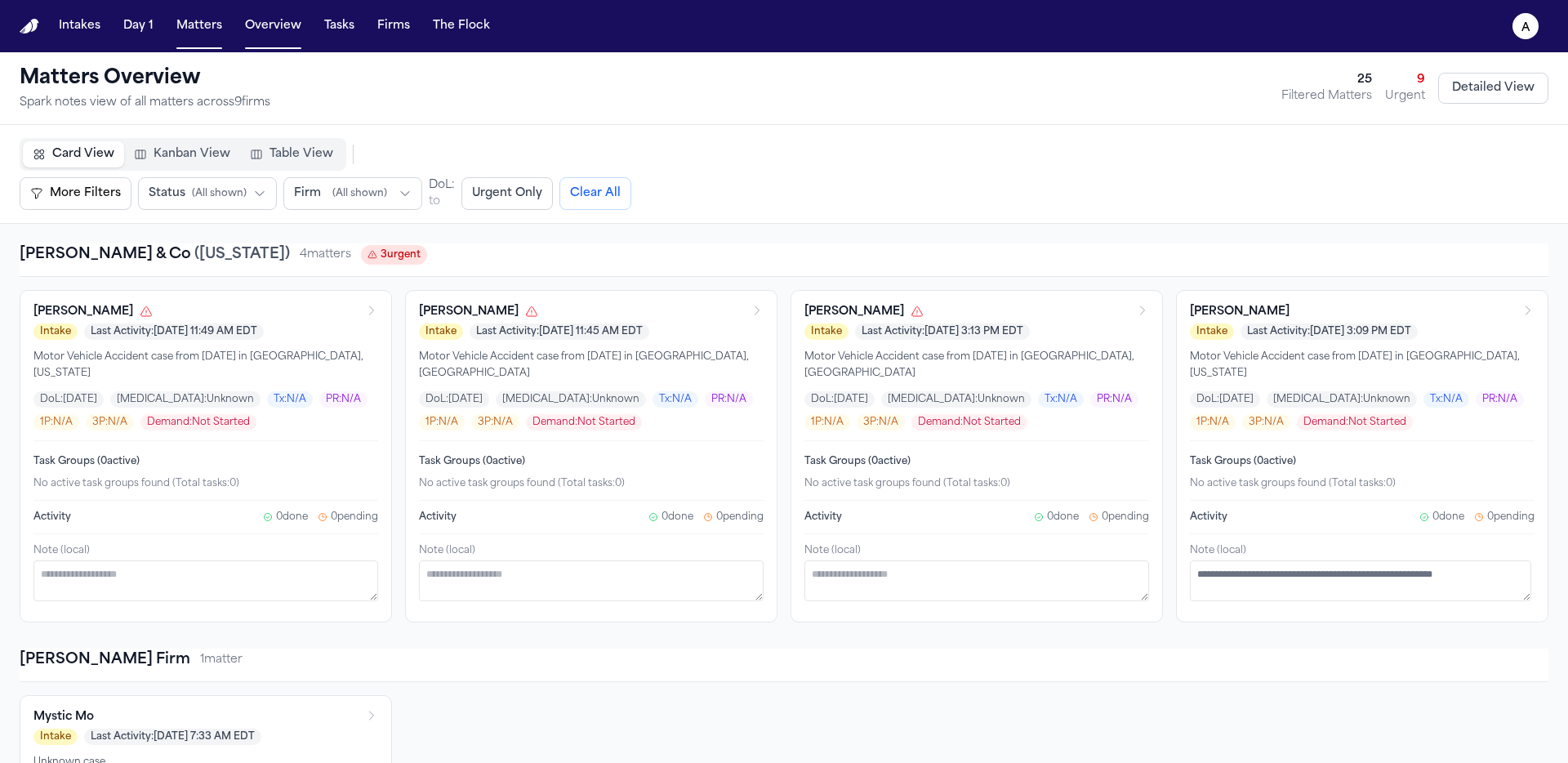
click at [320, 155] on span "Table View" at bounding box center [302, 154] width 64 height 16
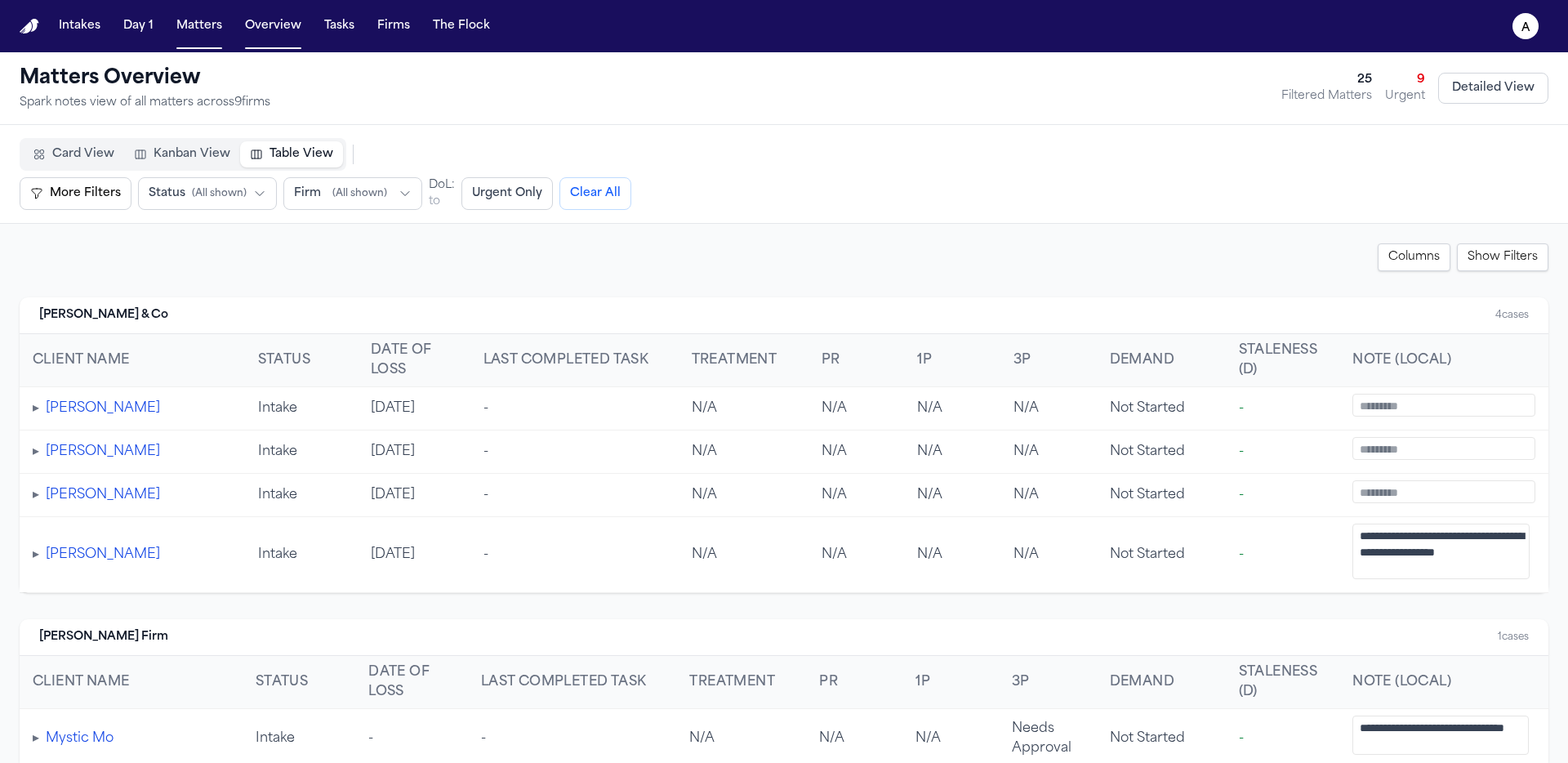
click at [1418, 260] on button "Columns" at bounding box center [1414, 258] width 73 height 28
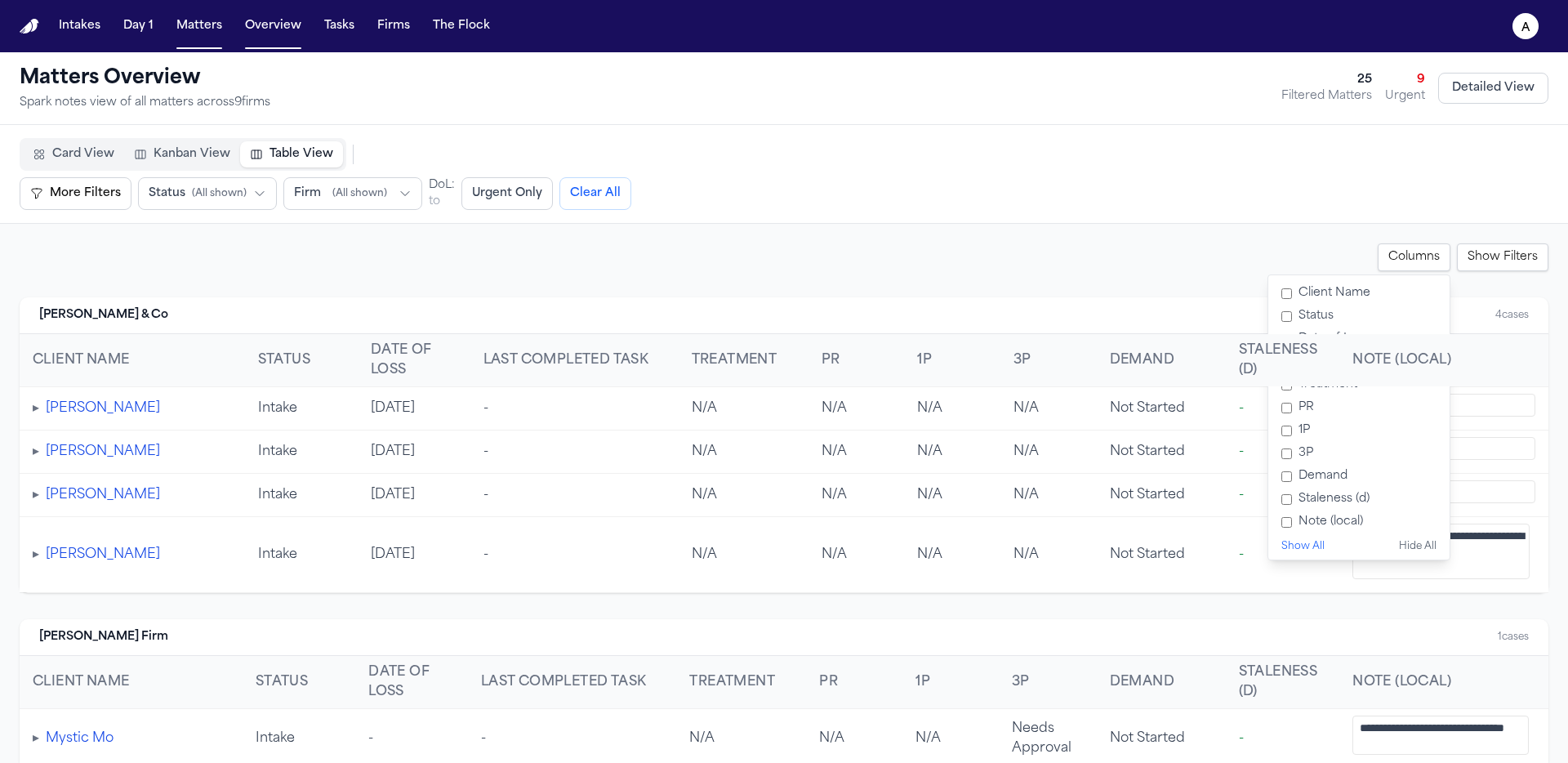
click at [1378, 257] on button "Columns" at bounding box center [1414, 258] width 73 height 28
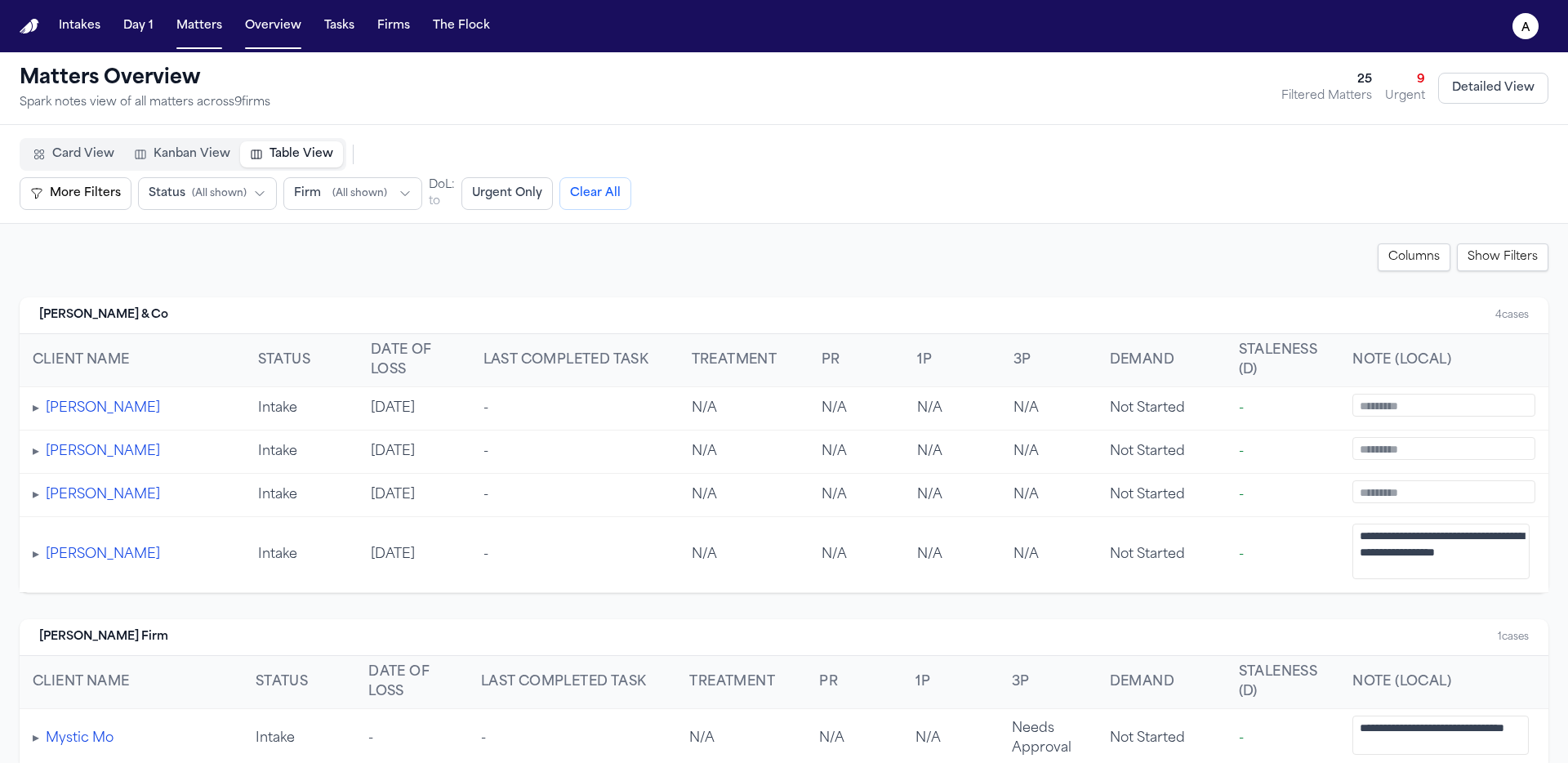
click at [1379, 258] on button "Columns" at bounding box center [1414, 258] width 73 height 28
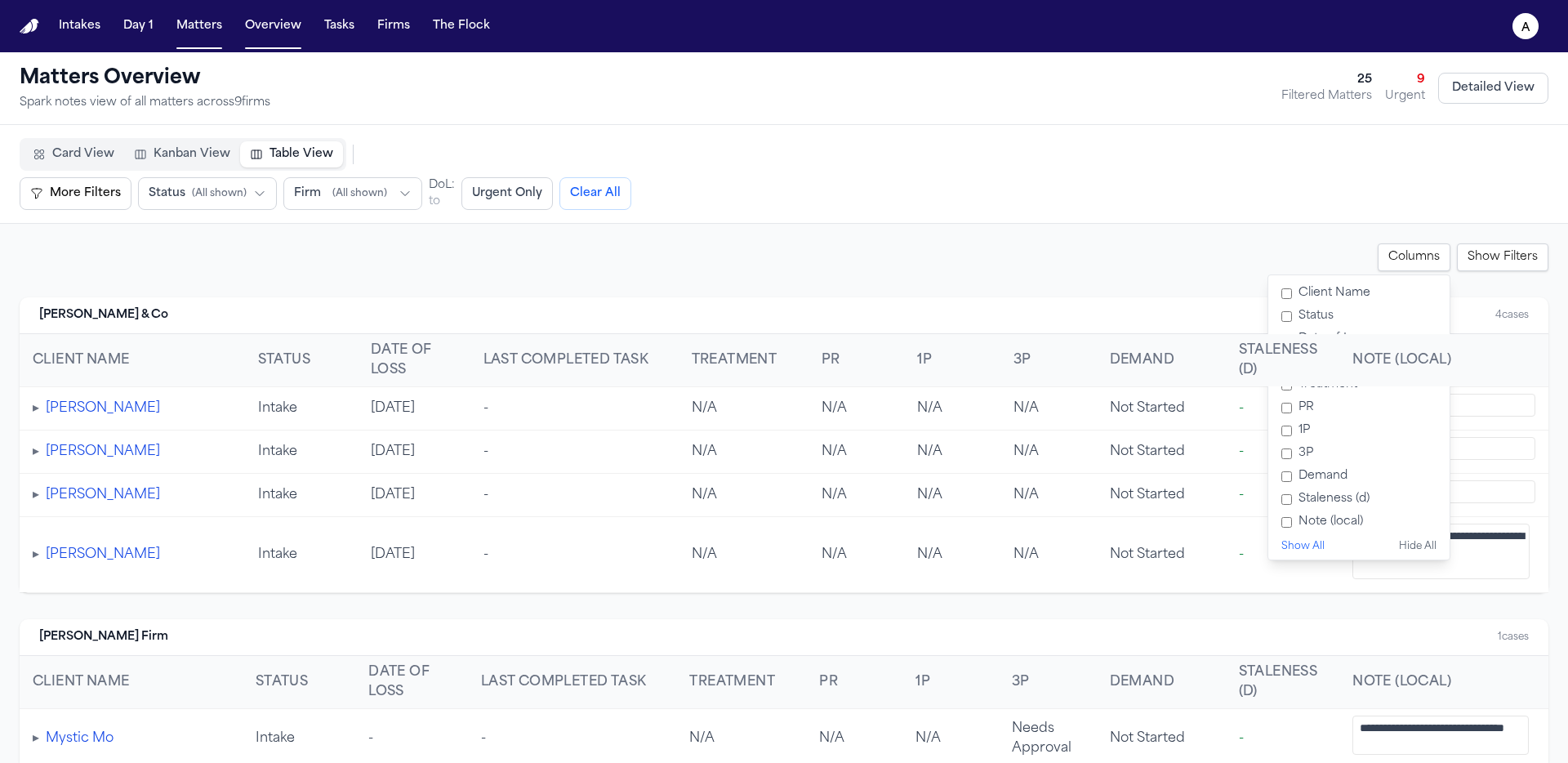
click at [1380, 258] on button "Columns" at bounding box center [1414, 258] width 73 height 28
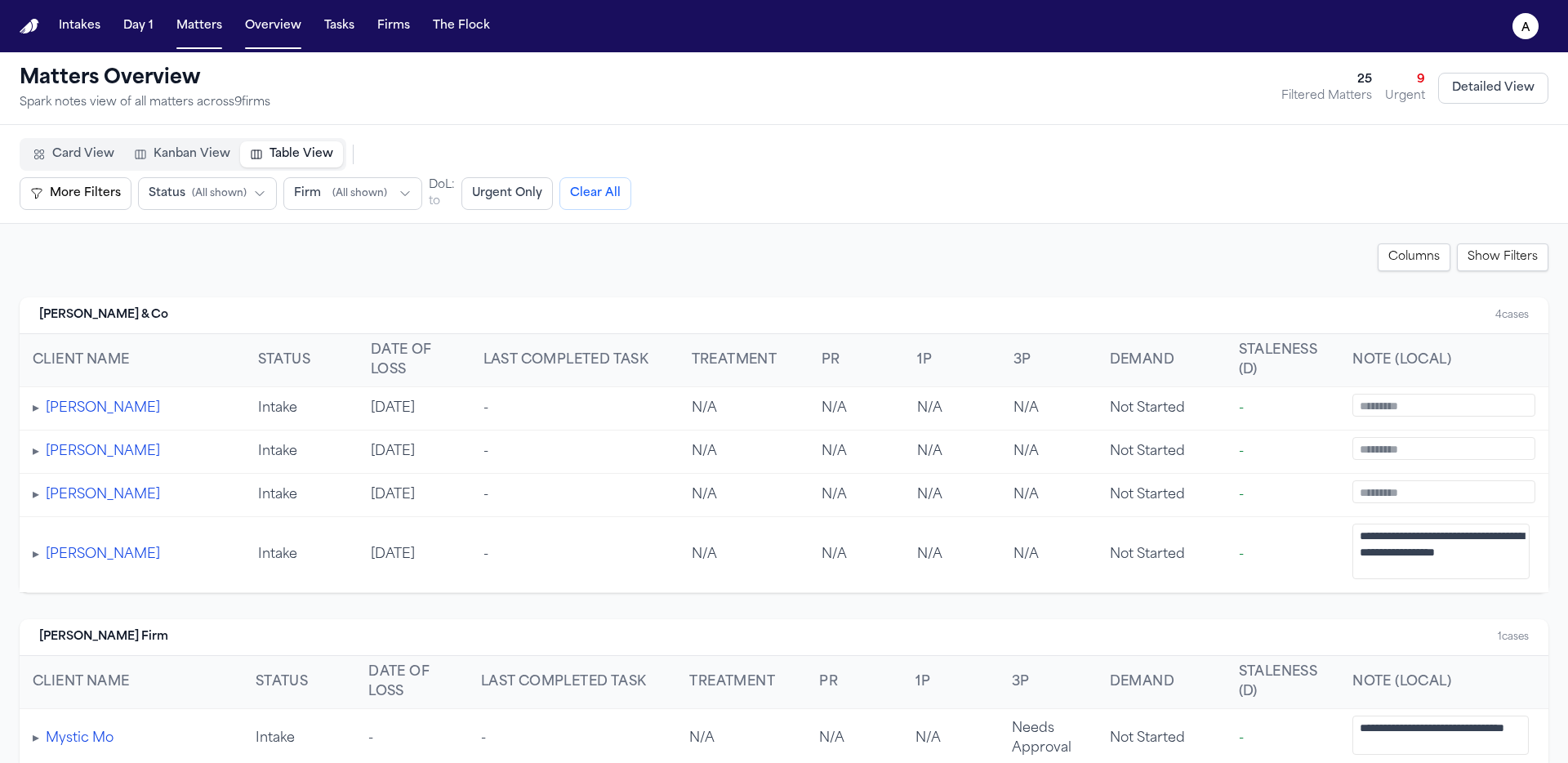
click at [1380, 258] on button "Columns" at bounding box center [1414, 258] width 73 height 28
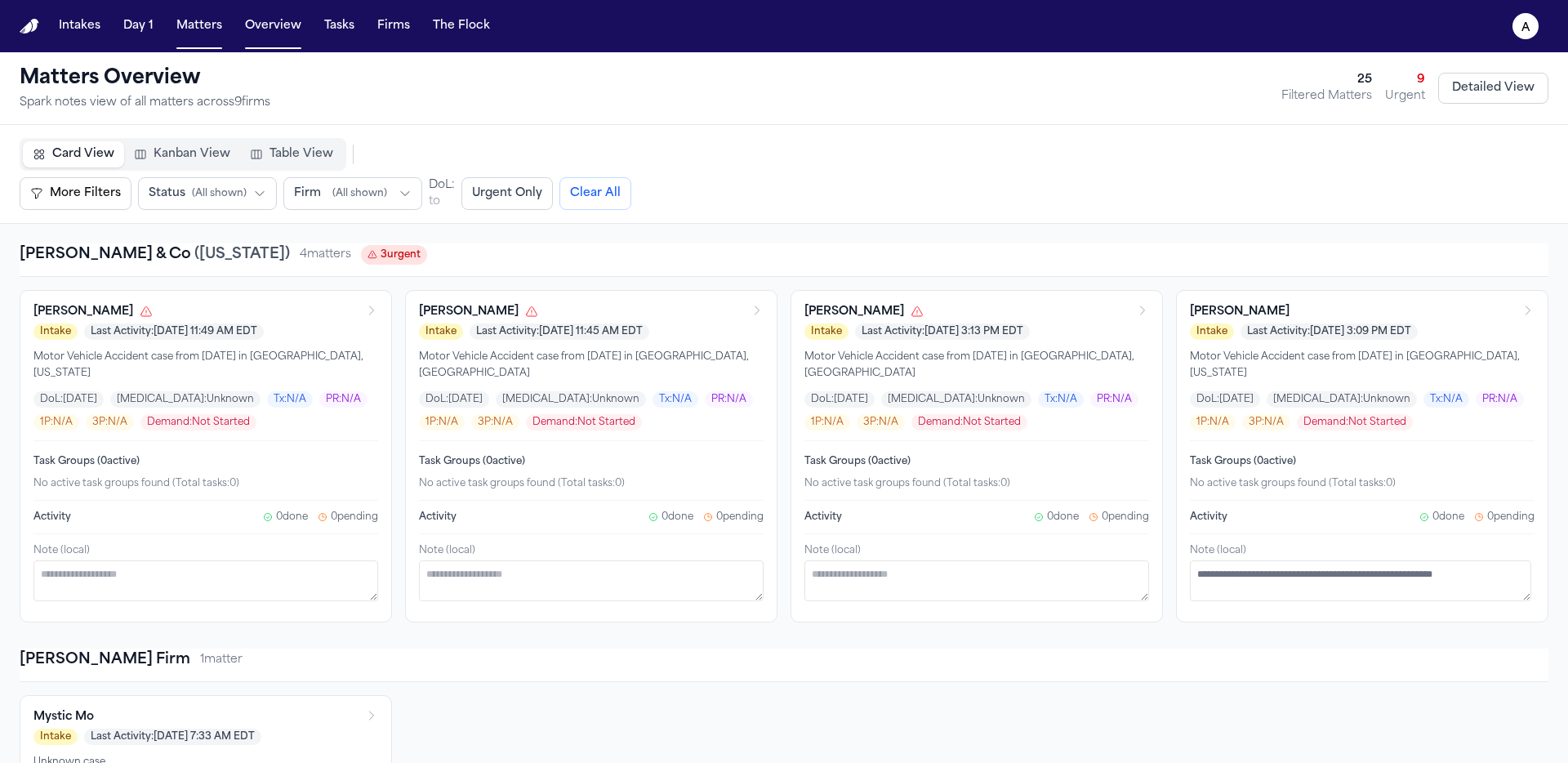
click at [276, 161] on span "Table View" at bounding box center [302, 154] width 64 height 16
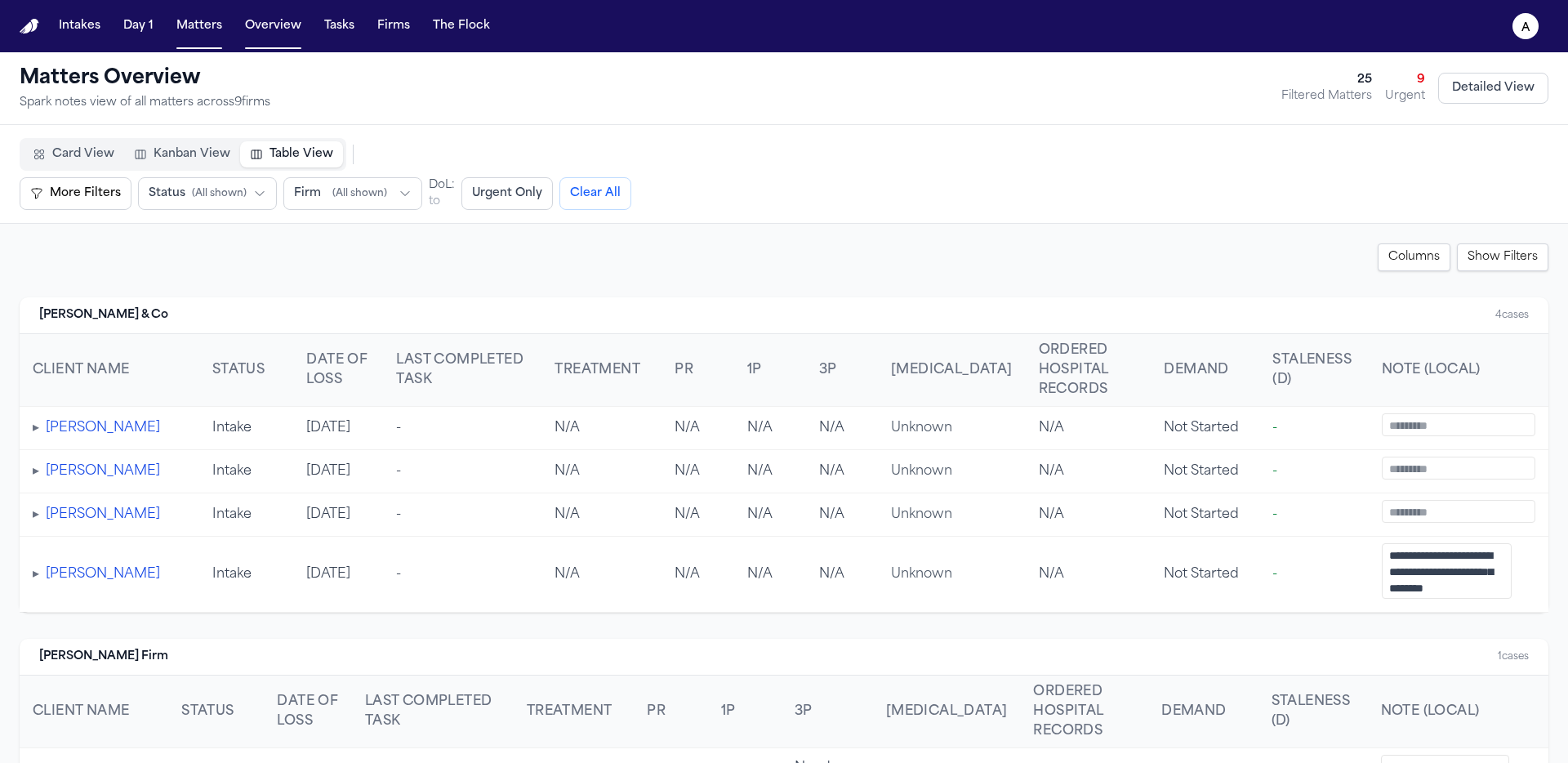
click at [1488, 263] on button "Show Filters" at bounding box center [1502, 258] width 92 height 28
click at [1386, 257] on button "Columns" at bounding box center [1421, 258] width 73 height 28
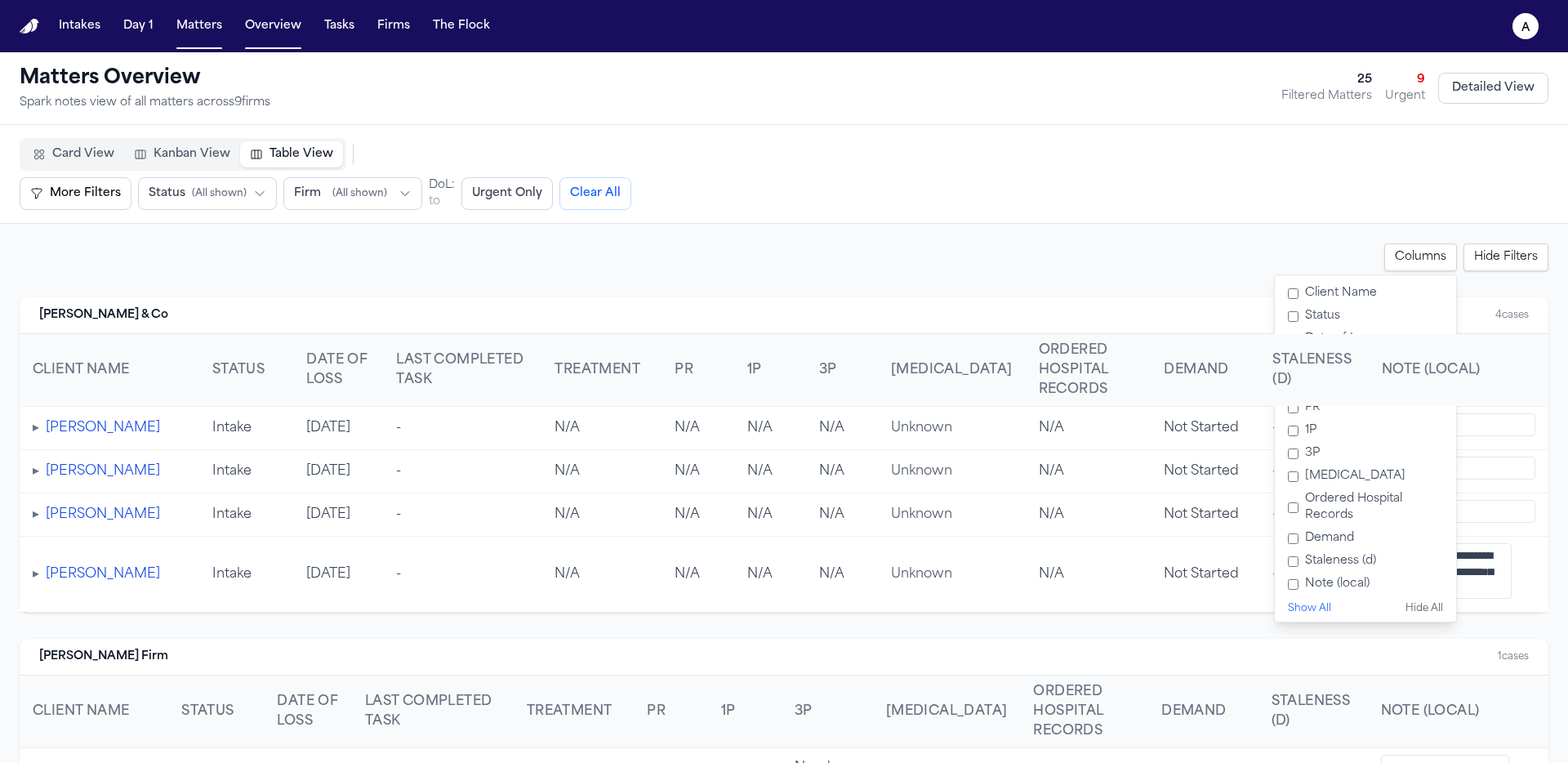
click at [1295, 536] on label "Demand" at bounding box center [1365, 538] width 168 height 22
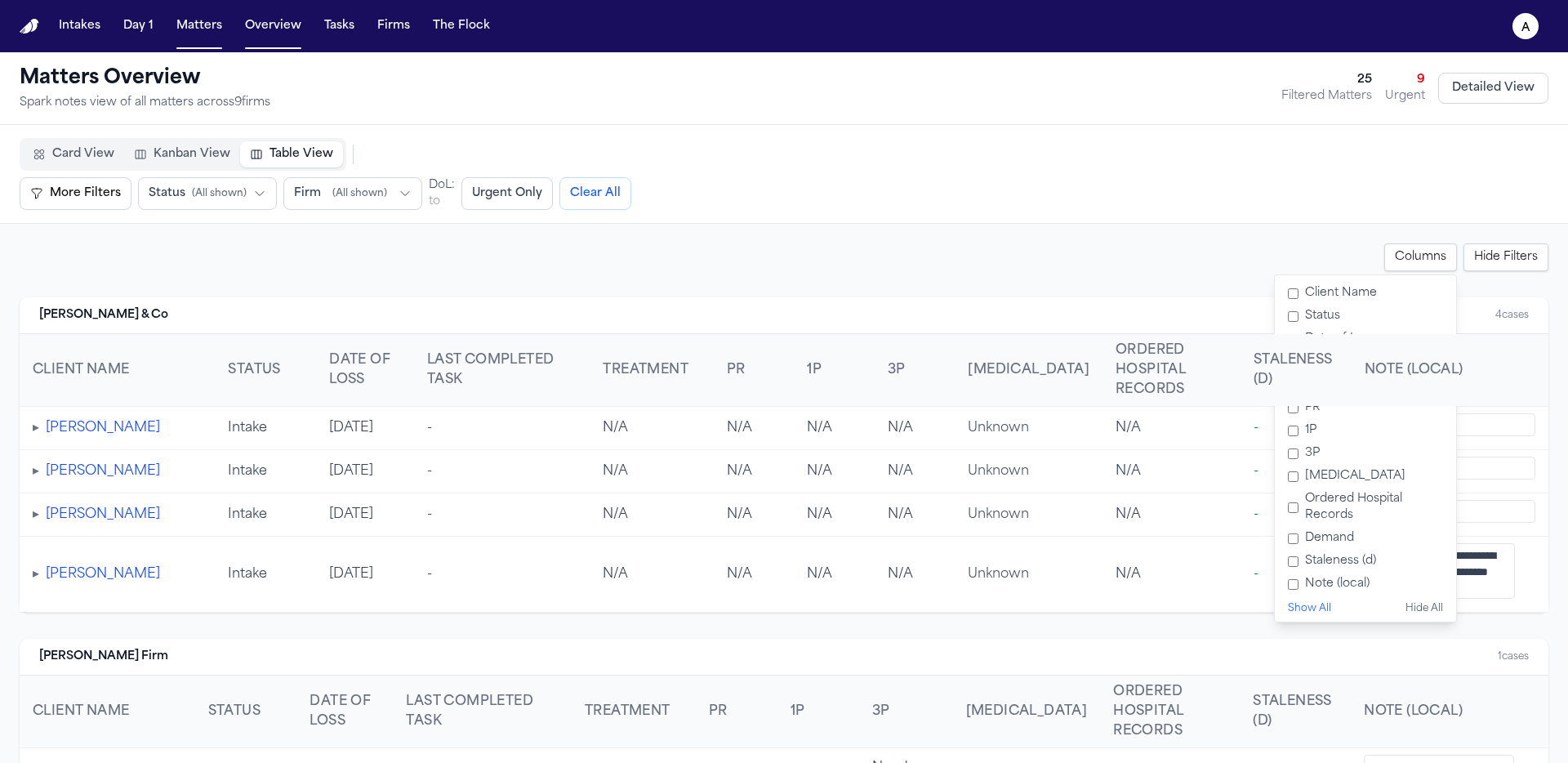
click at [1307, 533] on label "Demand" at bounding box center [1365, 538] width 168 height 22
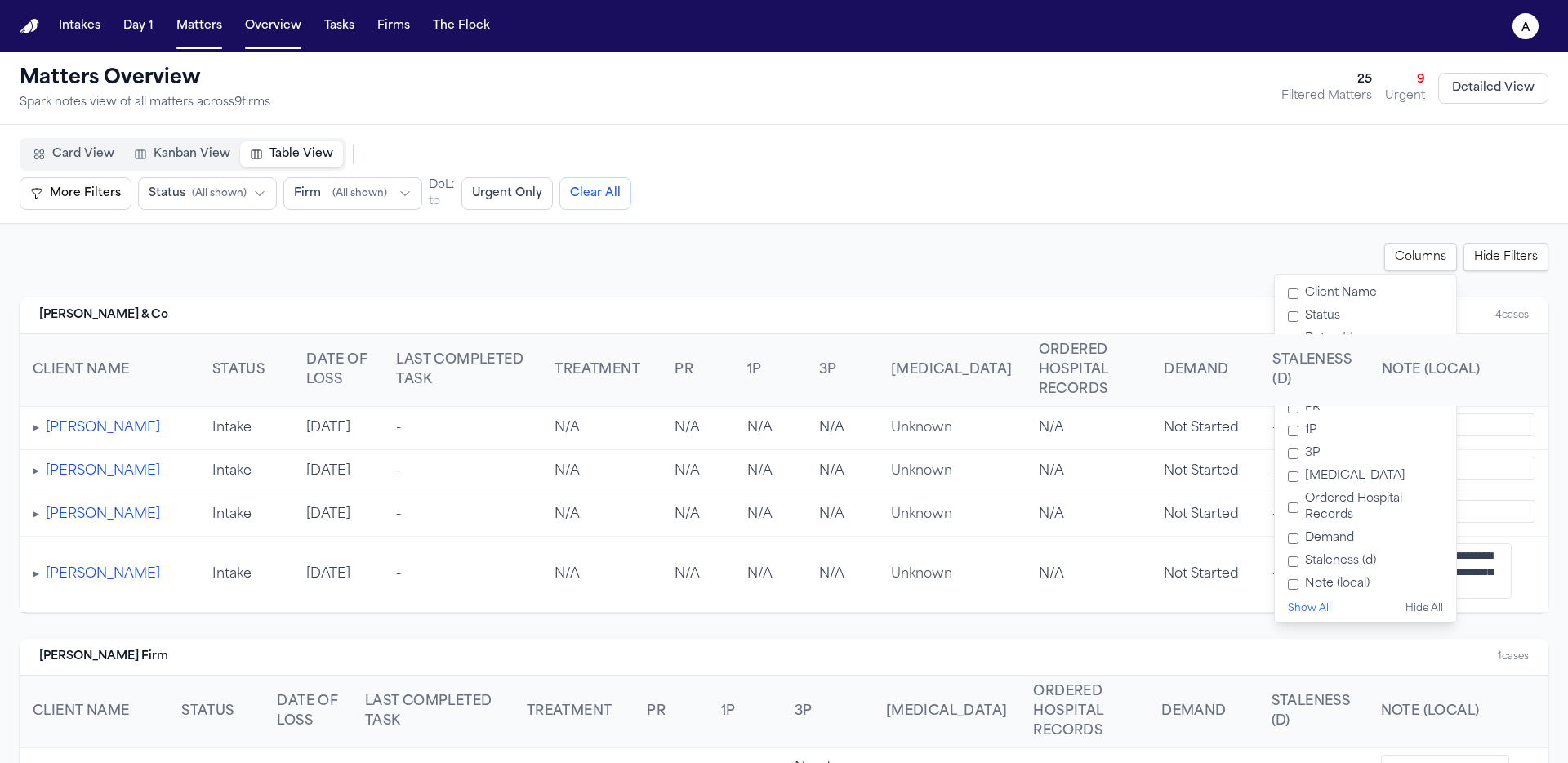
click at [1246, 152] on div "Card View Kanban View Table View More Filters Urgent Only More Filters Status (…" at bounding box center [784, 173] width 1529 height 72
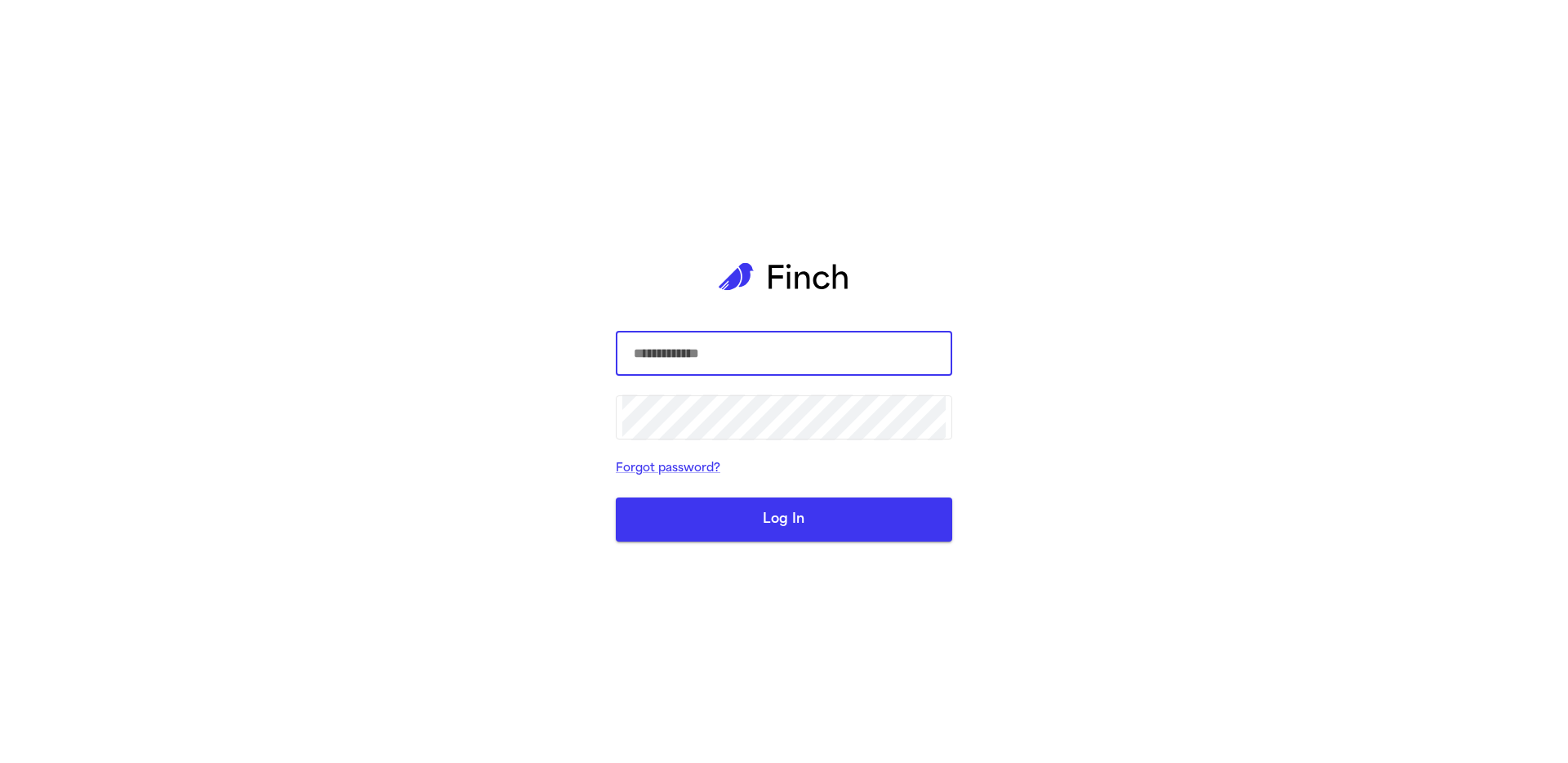
drag, startPoint x: 749, startPoint y: 339, endPoint x: 739, endPoint y: 326, distance: 16.4
click at [749, 339] on input "text" at bounding box center [784, 353] width 323 height 46
type input "**********"
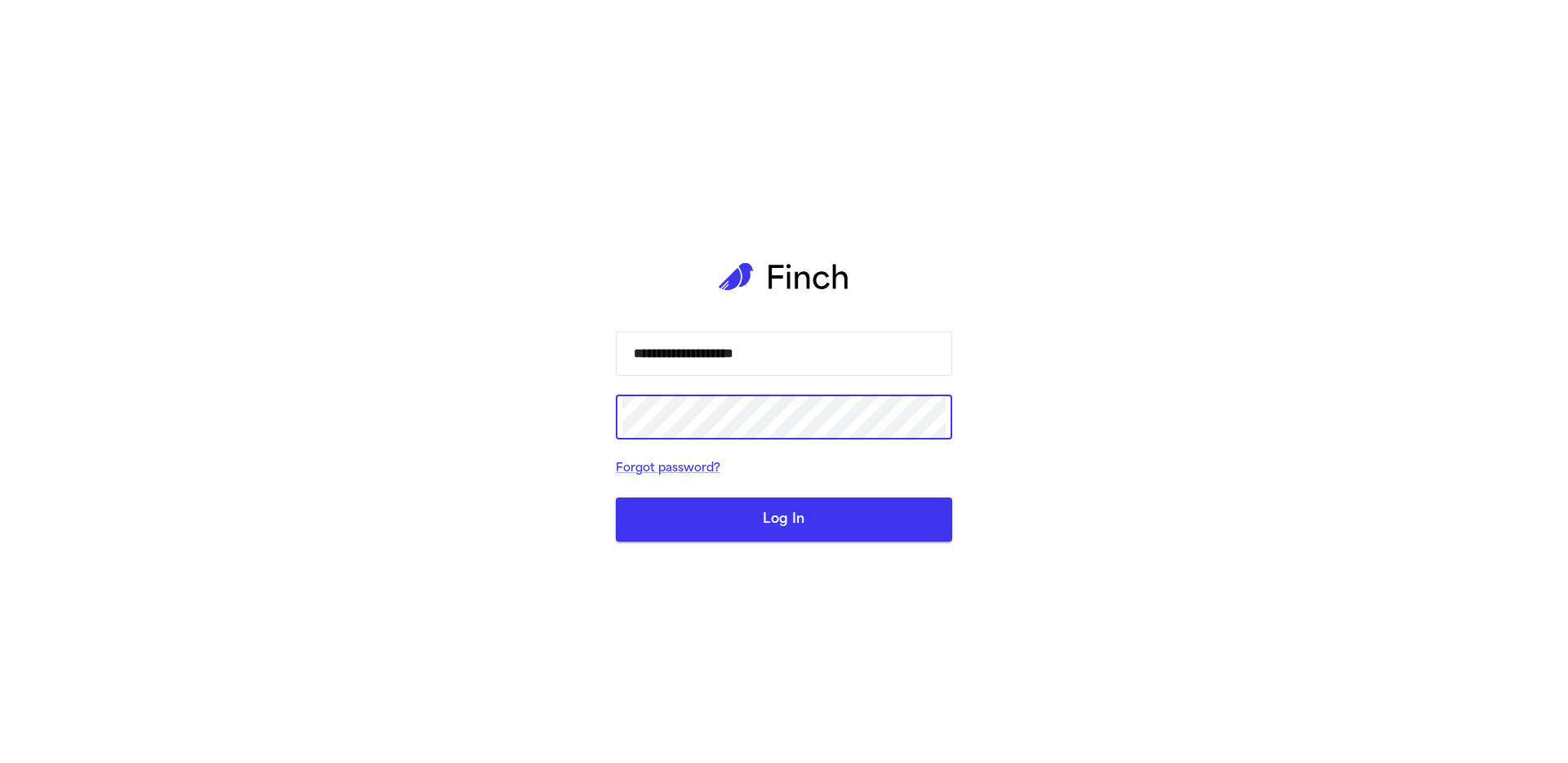
click at [616, 498] on button "Log In" at bounding box center [784, 519] width 336 height 44
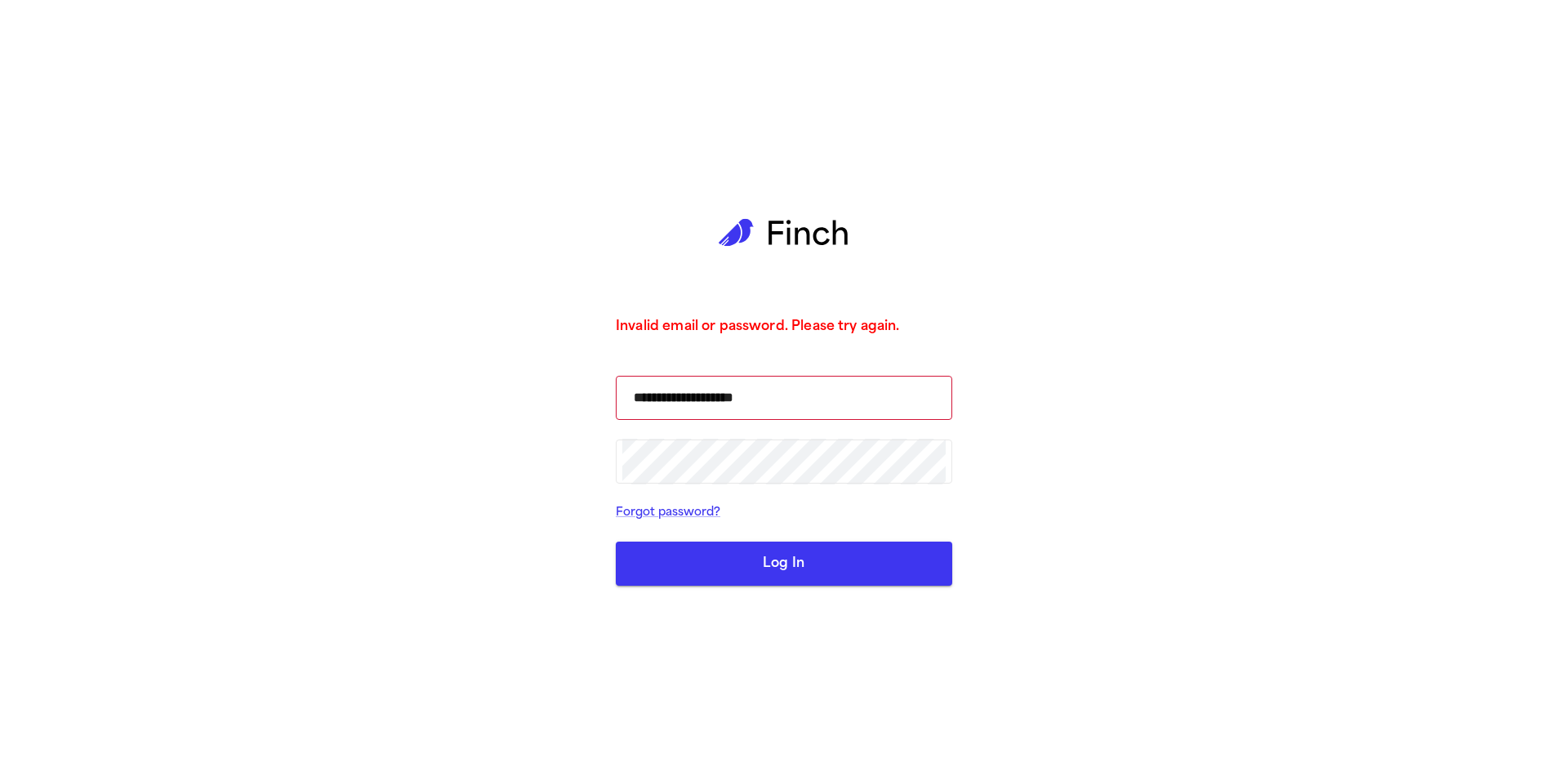
click at [0, 762] on com-1password-button at bounding box center [0, 763] width 0 height 0
click at [795, 547] on button "Log In" at bounding box center [784, 563] width 336 height 44
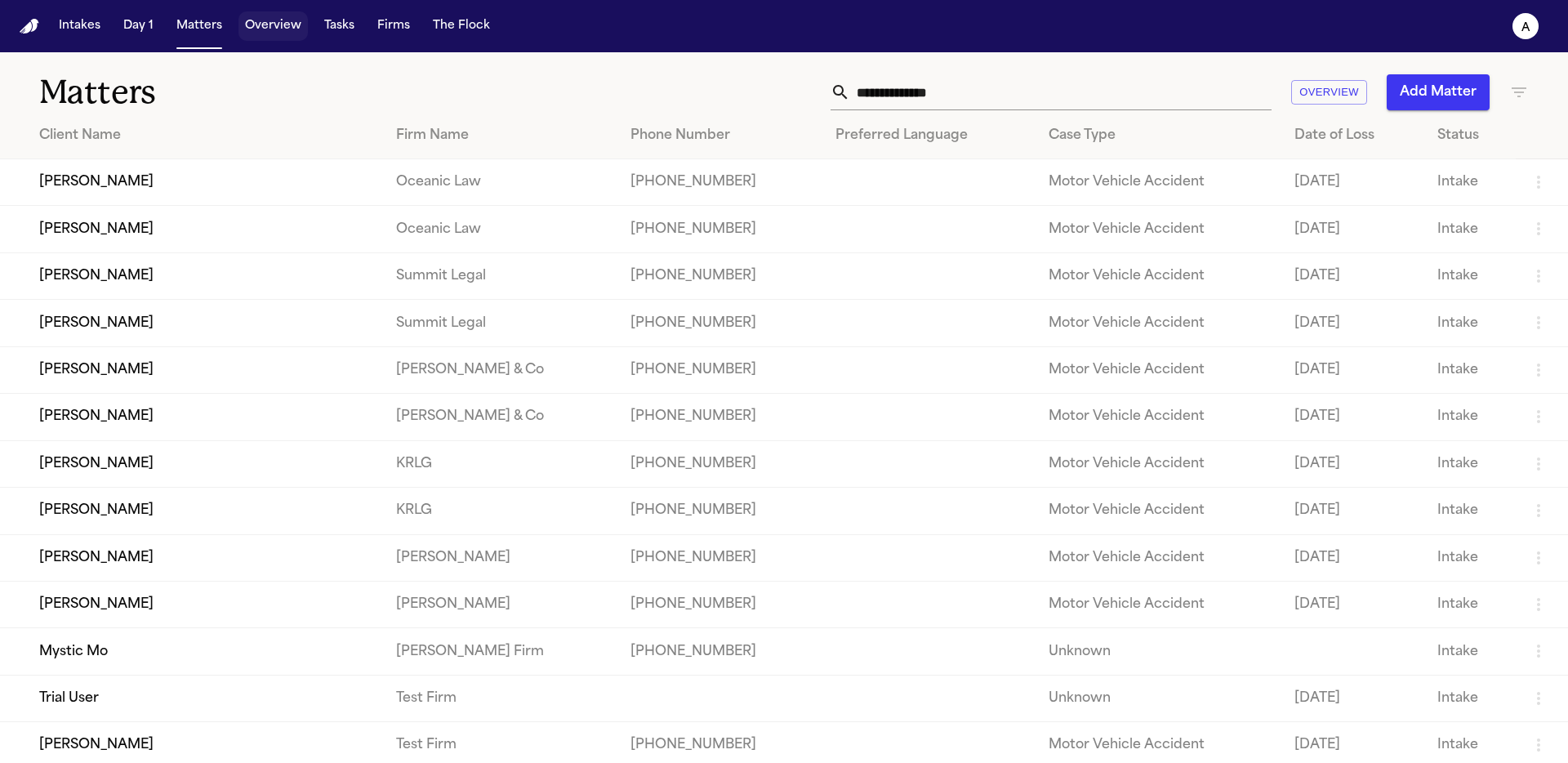
click at [298, 16] on button "Overview" at bounding box center [273, 25] width 69 height 29
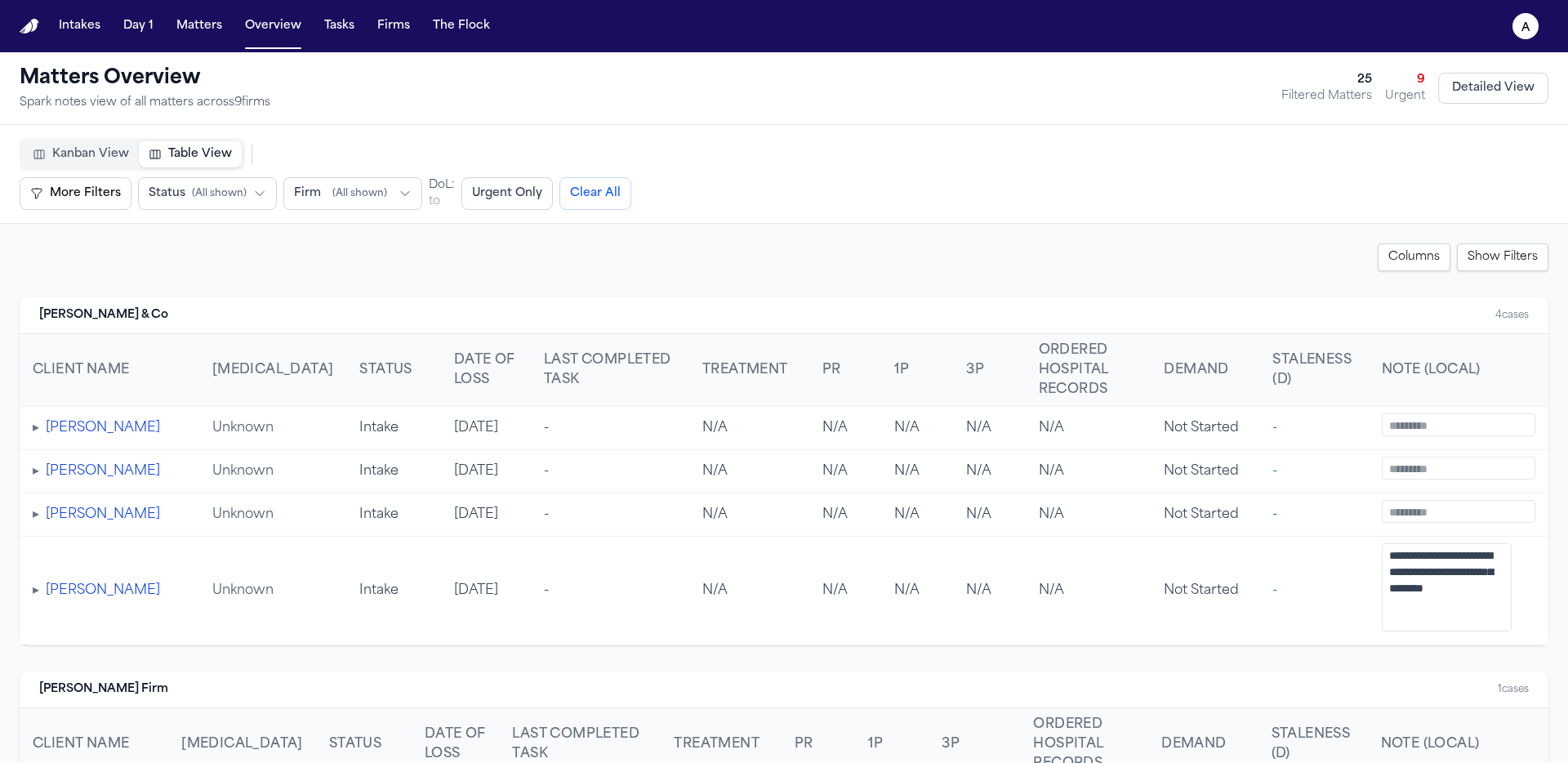
drag, startPoint x: 19, startPoint y: 370, endPoint x: 1565, endPoint y: 365, distance: 1546.0
click at [1567, 363] on main "**********" at bounding box center [784, 408] width 1568 height 711
